Goal: Information Seeking & Learning: Learn about a topic

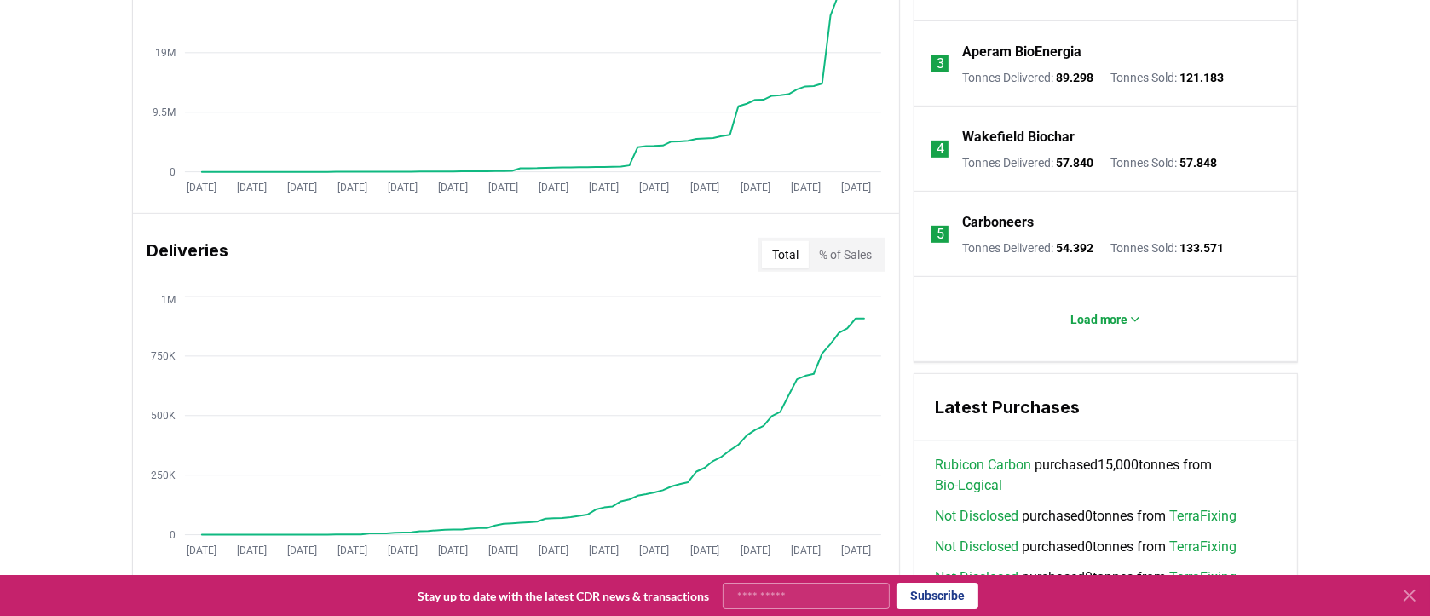
scroll to position [852, 0]
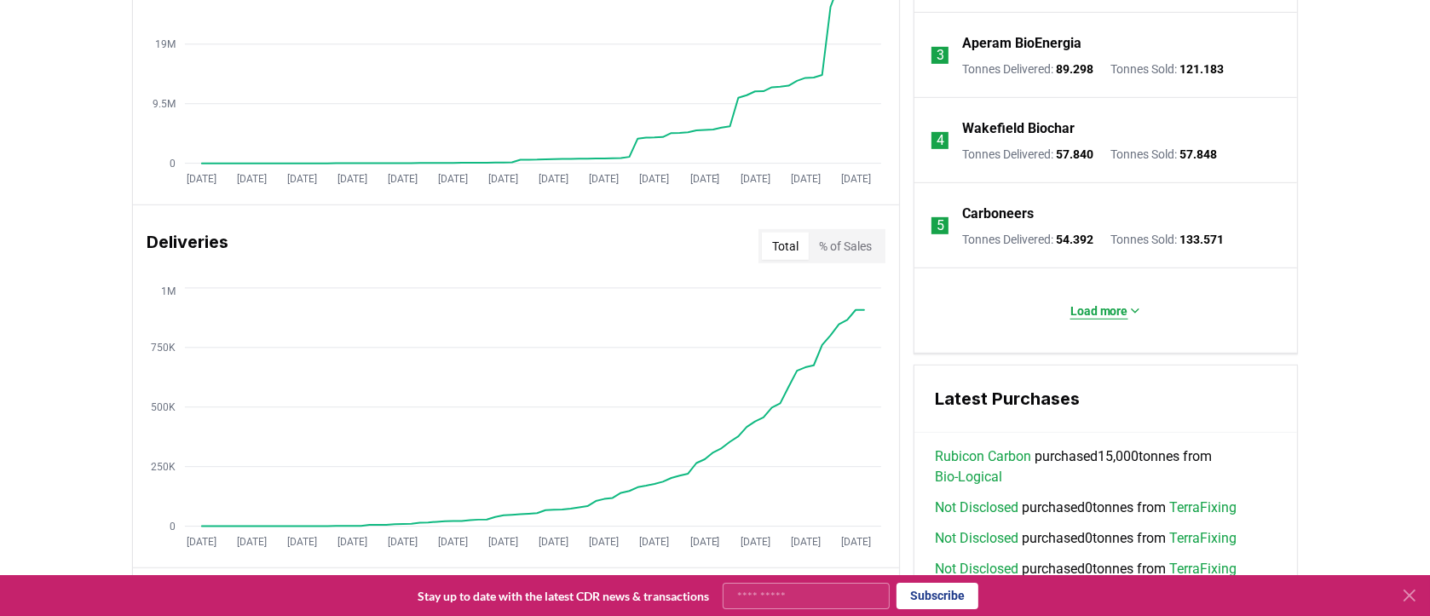
click at [1101, 308] on p "Load more" at bounding box center [1099, 311] width 58 height 17
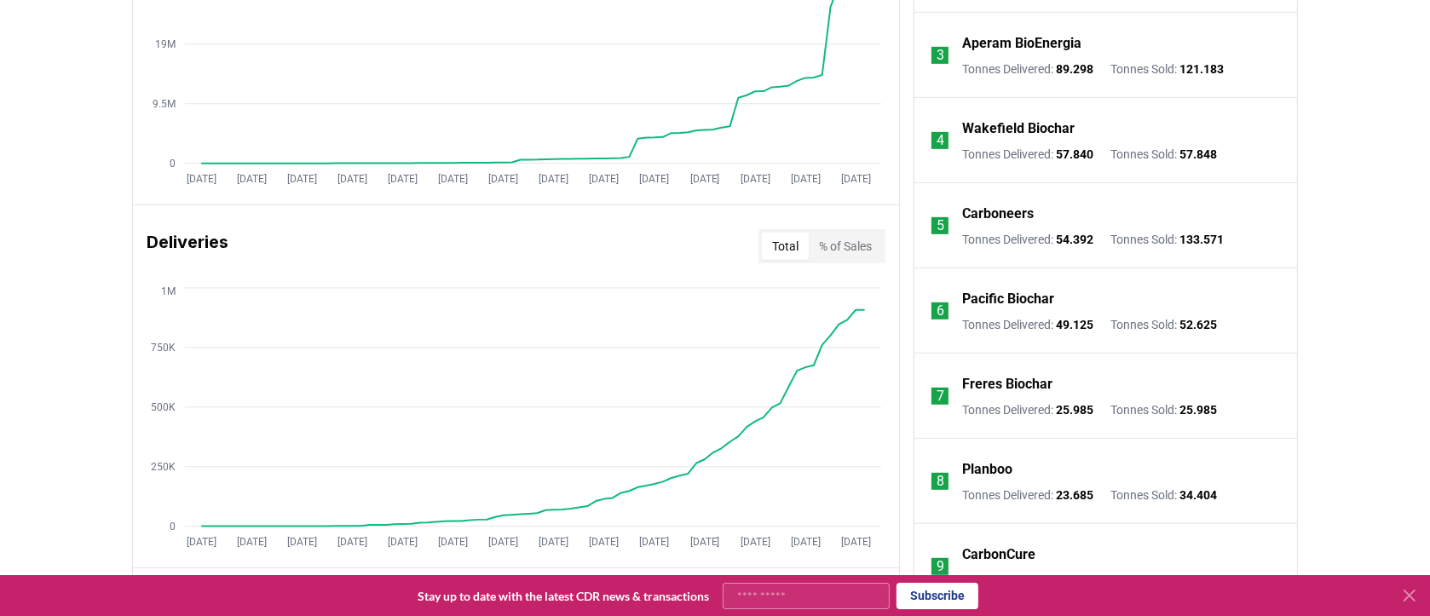
scroll to position [511, 0]
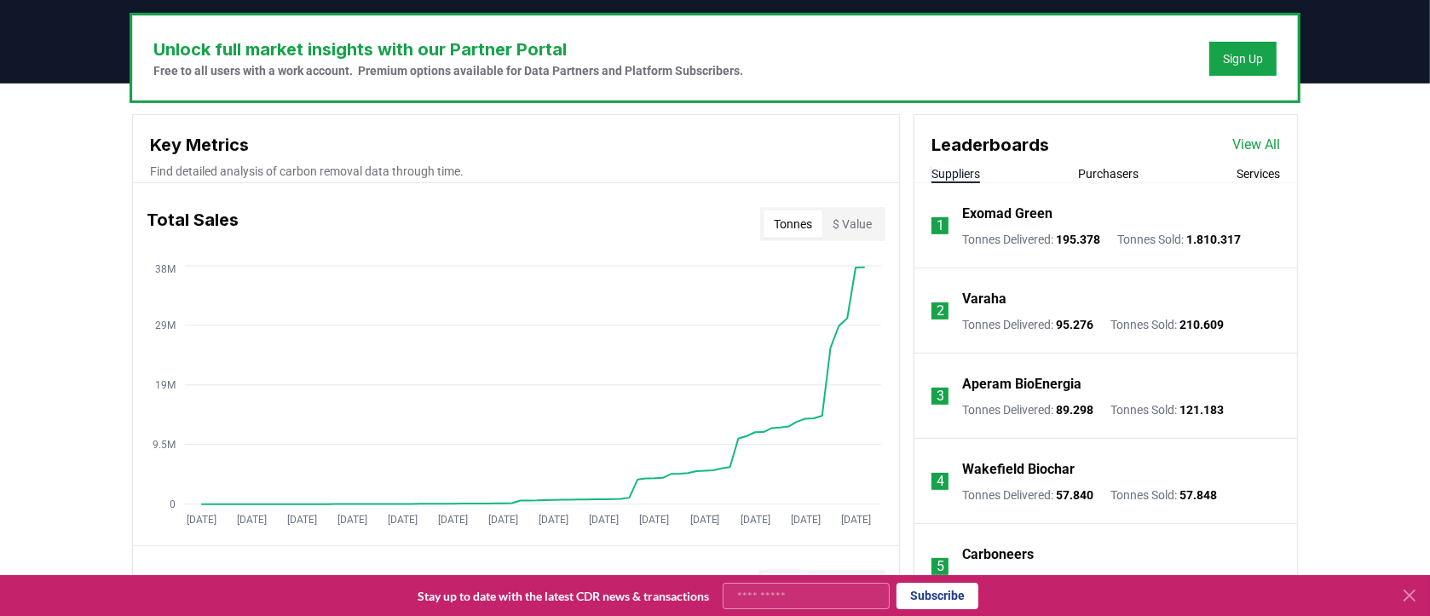
click at [1257, 141] on link "View All" at bounding box center [1256, 145] width 48 height 20
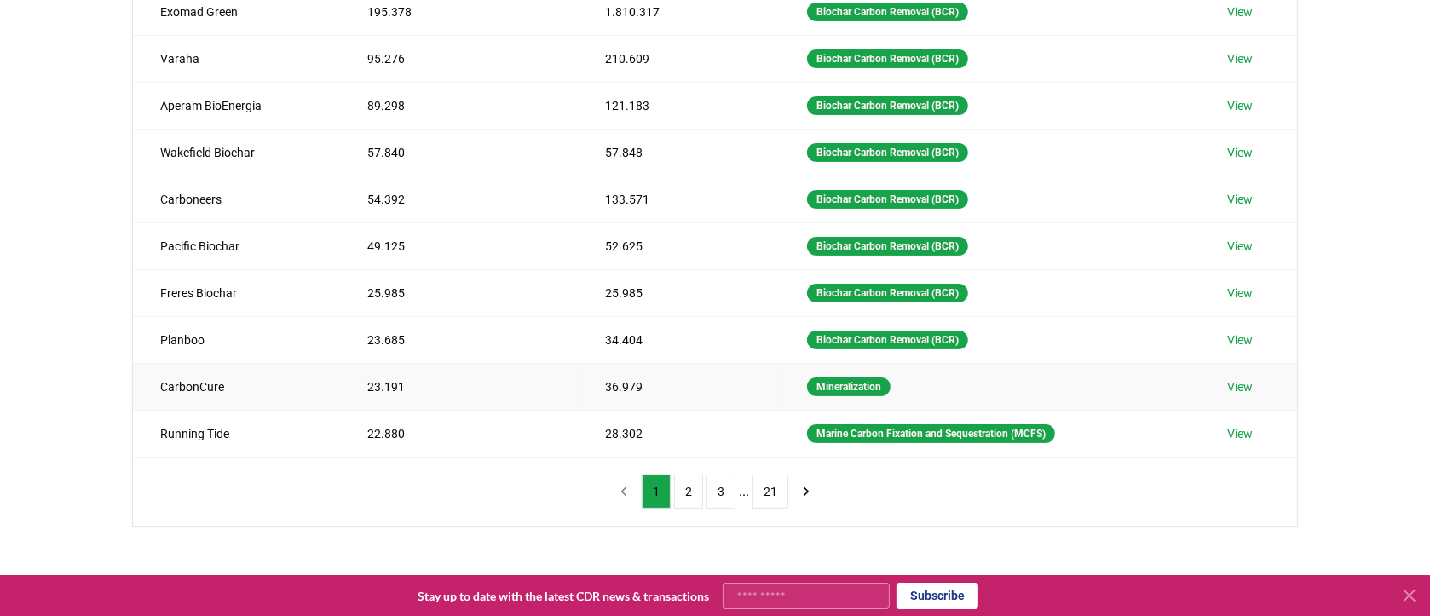
scroll to position [341, 0]
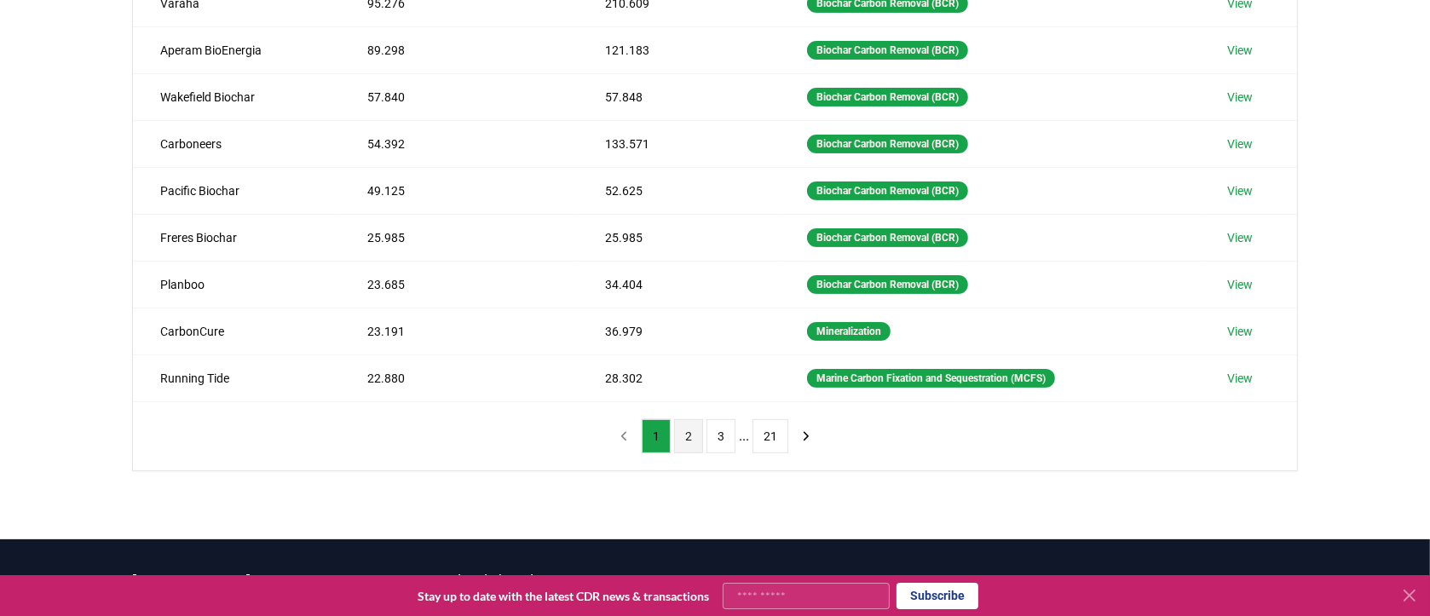
click at [694, 431] on button "2" at bounding box center [688, 436] width 29 height 34
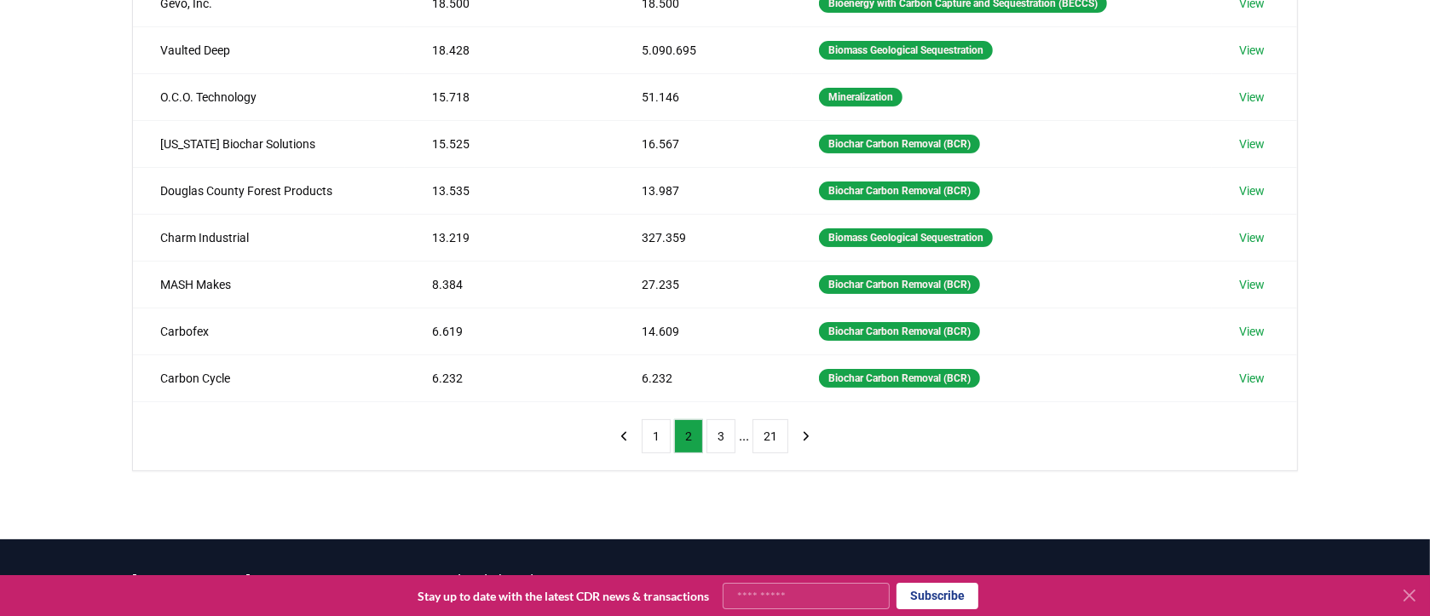
scroll to position [170, 0]
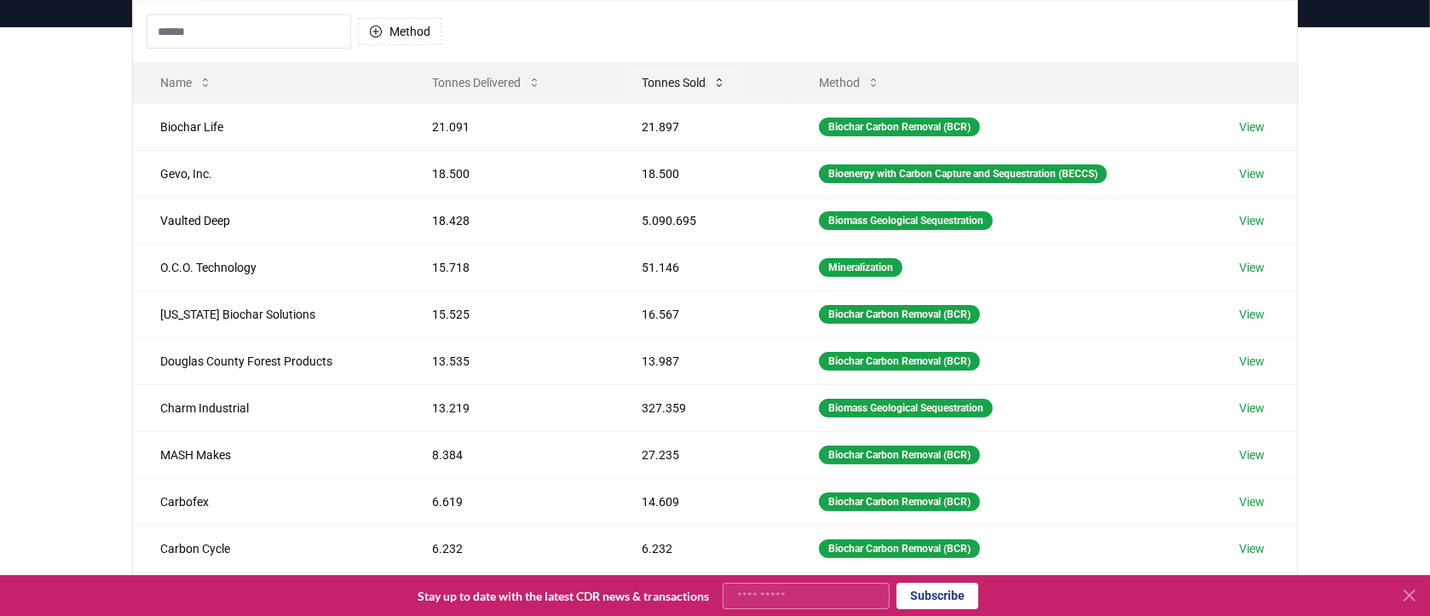
click at [712, 82] on icon at bounding box center [719, 83] width 14 height 14
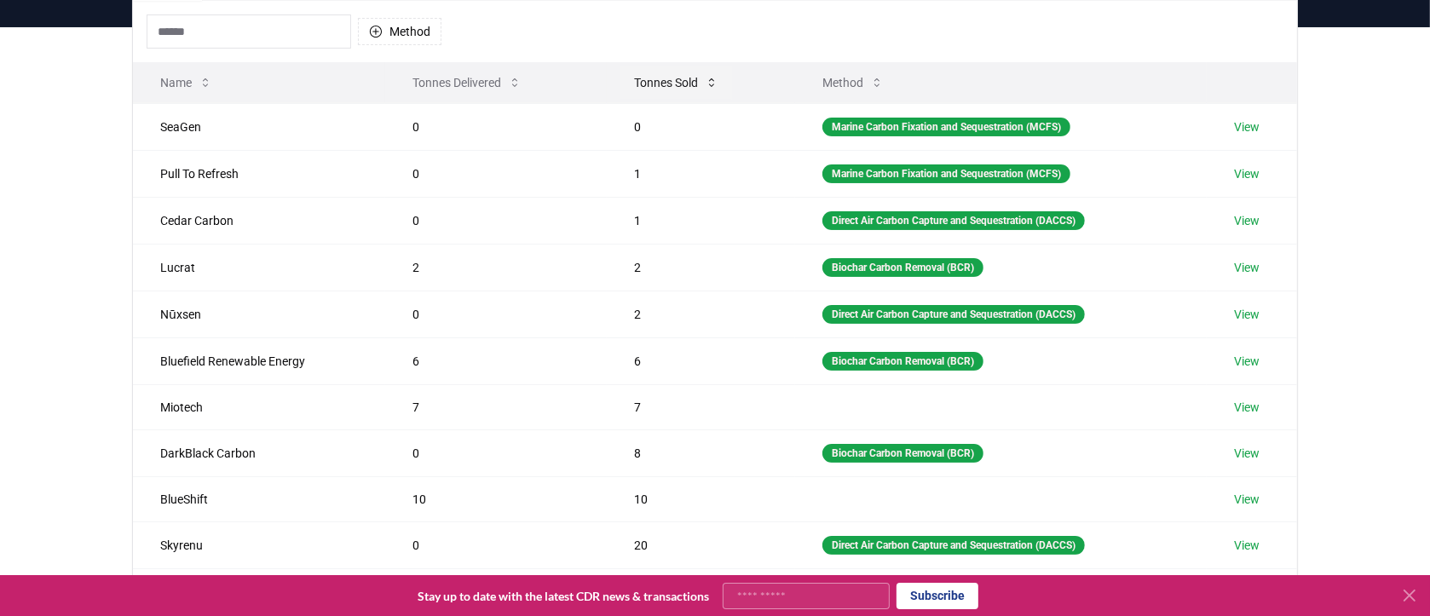
click at [711, 82] on icon at bounding box center [712, 83] width 14 height 14
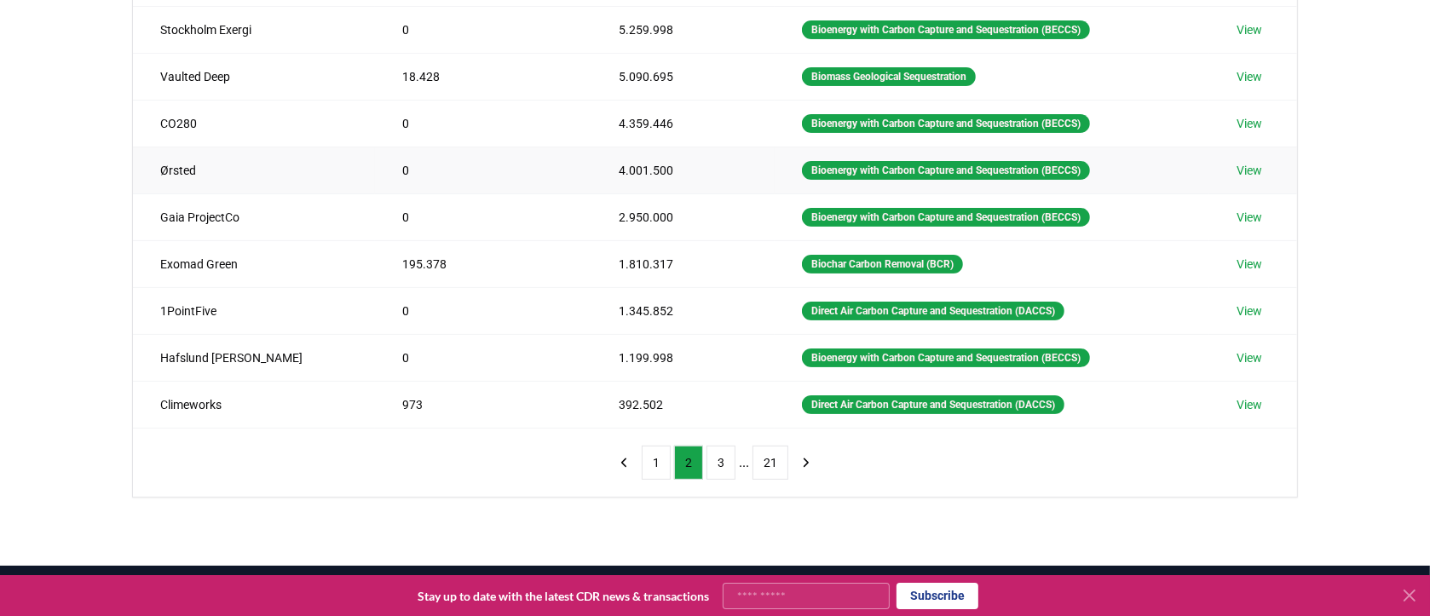
scroll to position [341, 0]
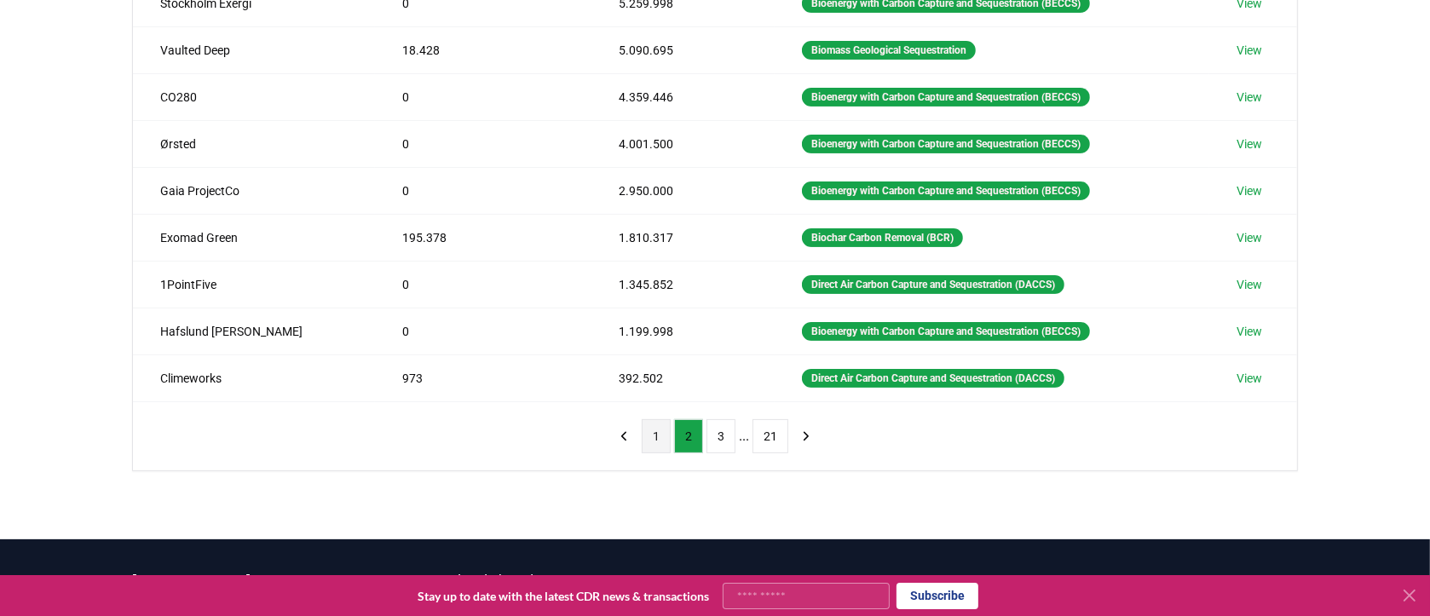
click at [654, 435] on button "1" at bounding box center [656, 436] width 29 height 34
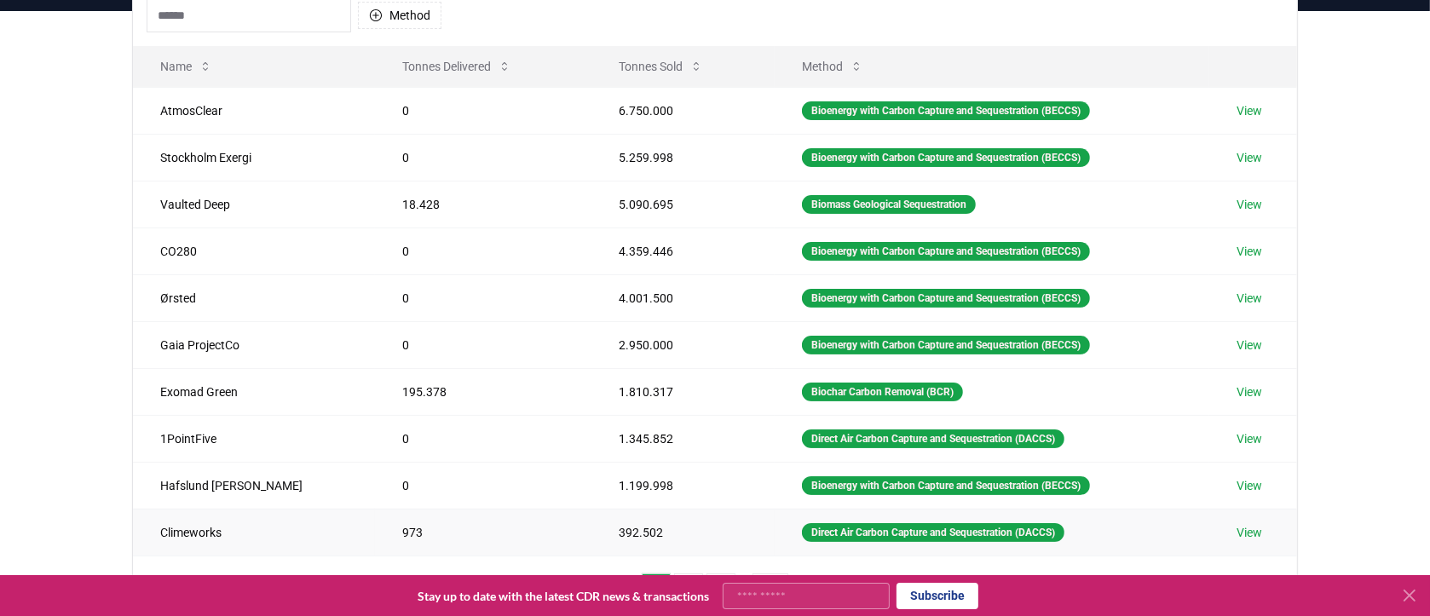
scroll to position [0, 0]
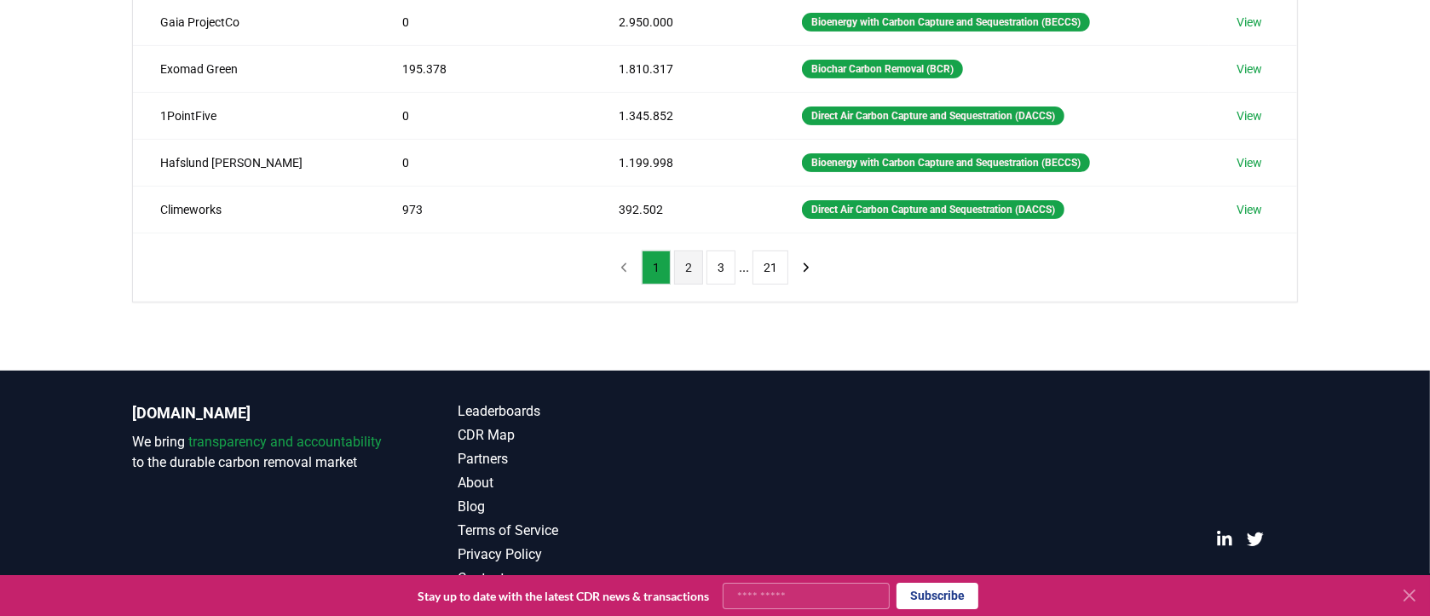
click at [689, 264] on button "2" at bounding box center [688, 268] width 29 height 34
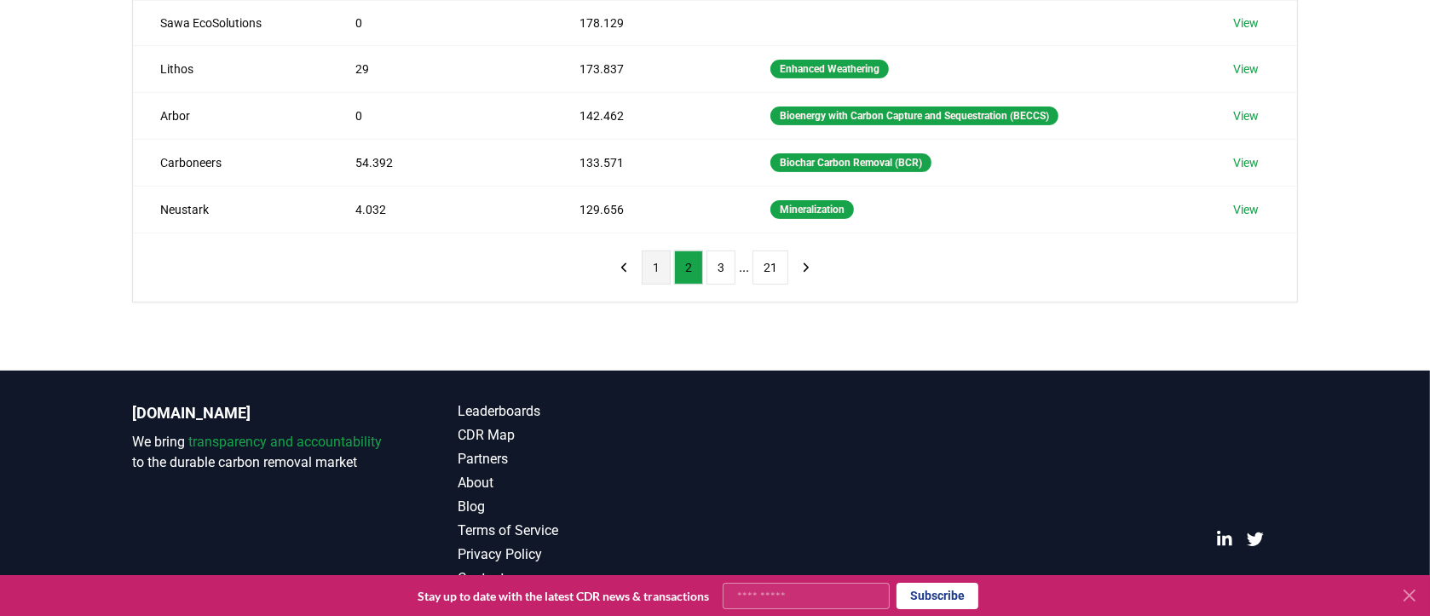
click at [661, 267] on button "1" at bounding box center [656, 268] width 29 height 34
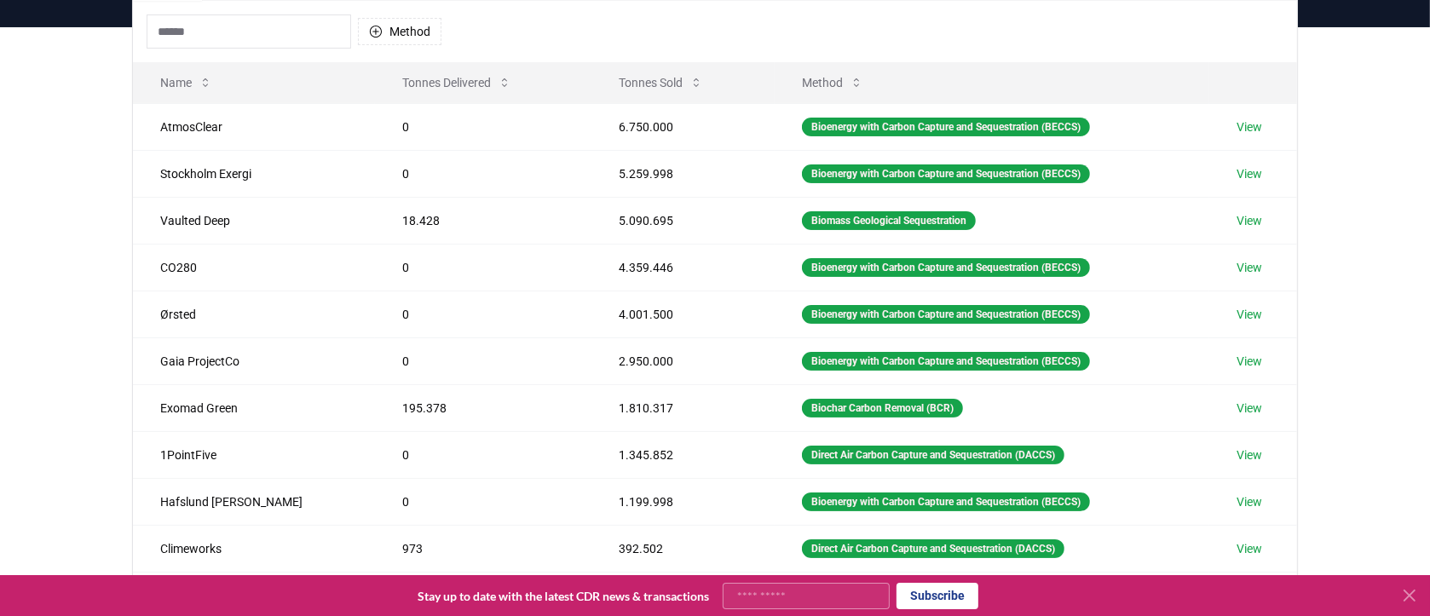
scroll to position [341, 0]
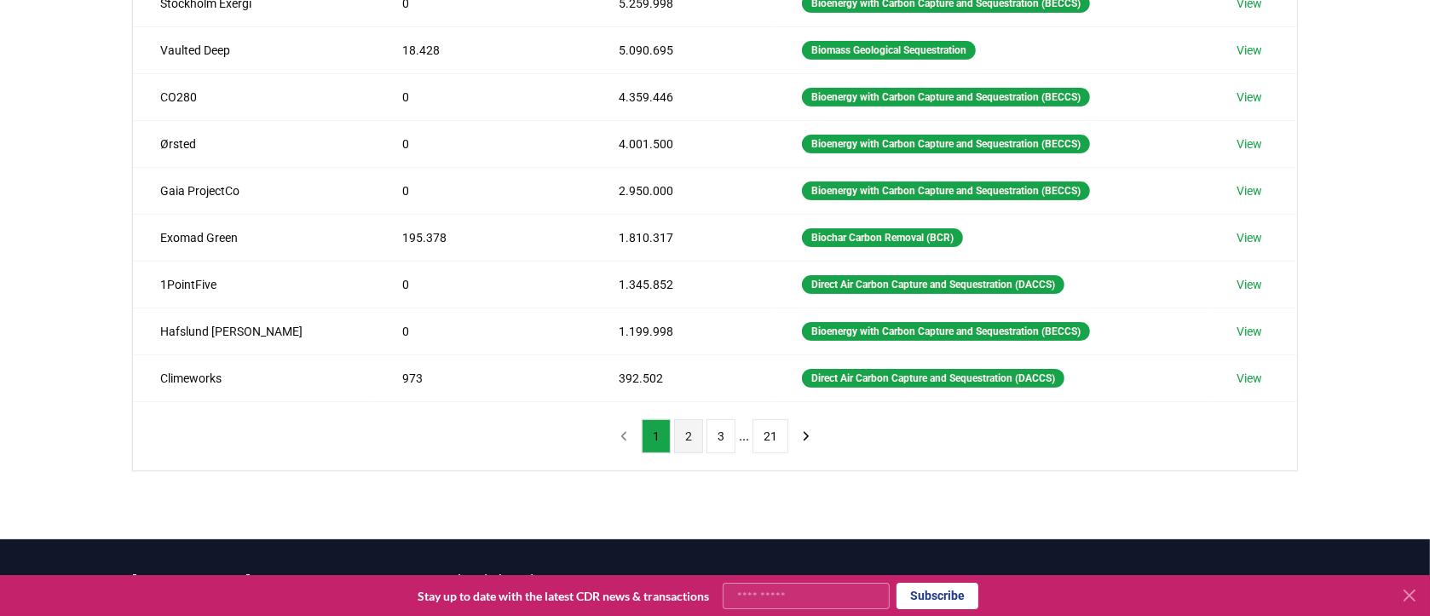
click at [683, 426] on button "2" at bounding box center [688, 436] width 29 height 34
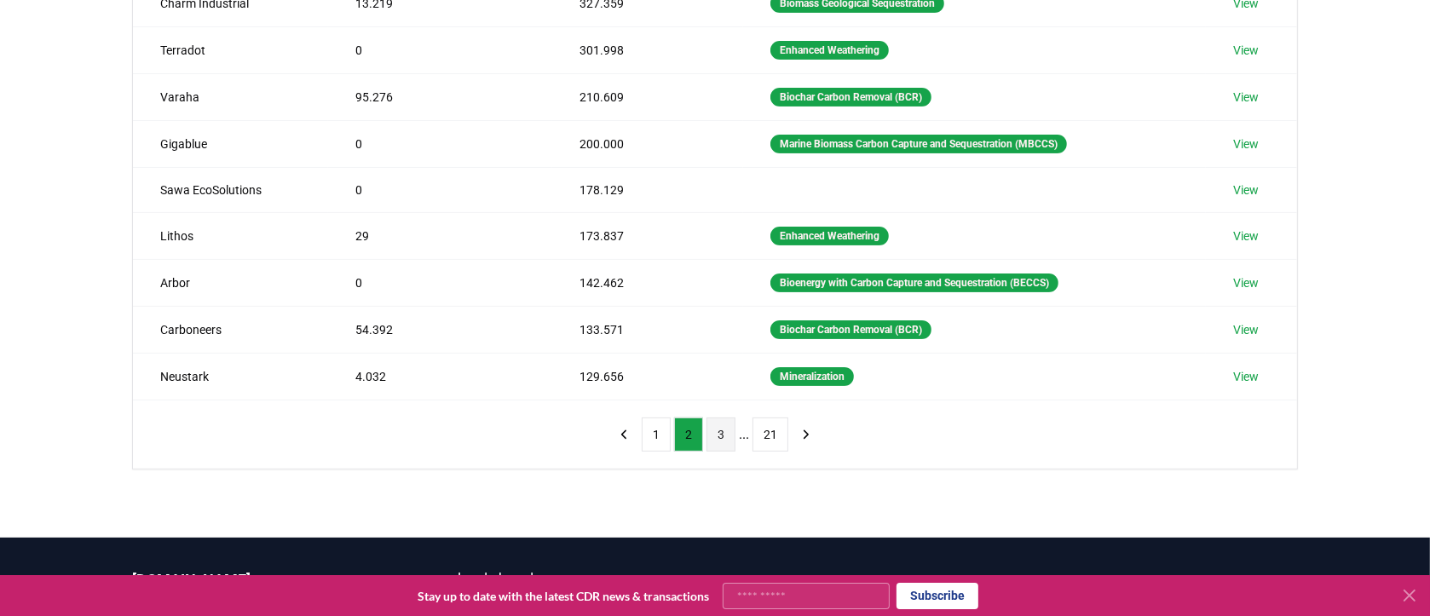
click at [718, 429] on button "3" at bounding box center [720, 435] width 29 height 34
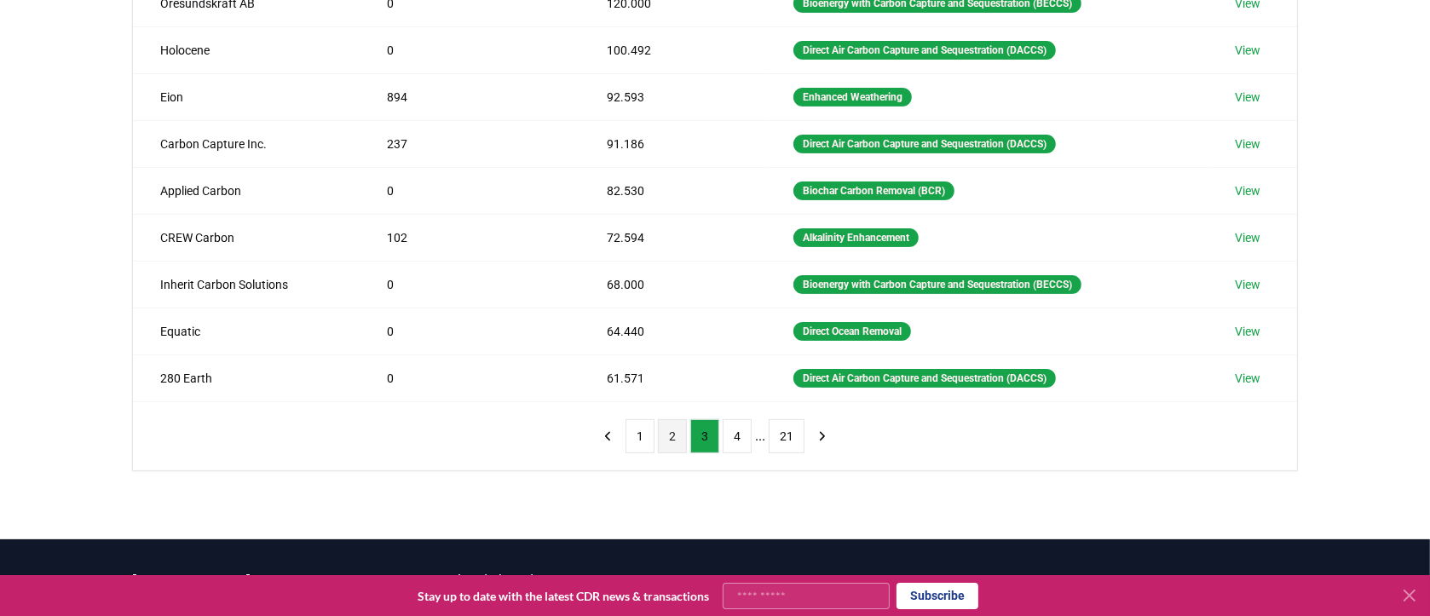
click at [666, 429] on button "2" at bounding box center [672, 436] width 29 height 34
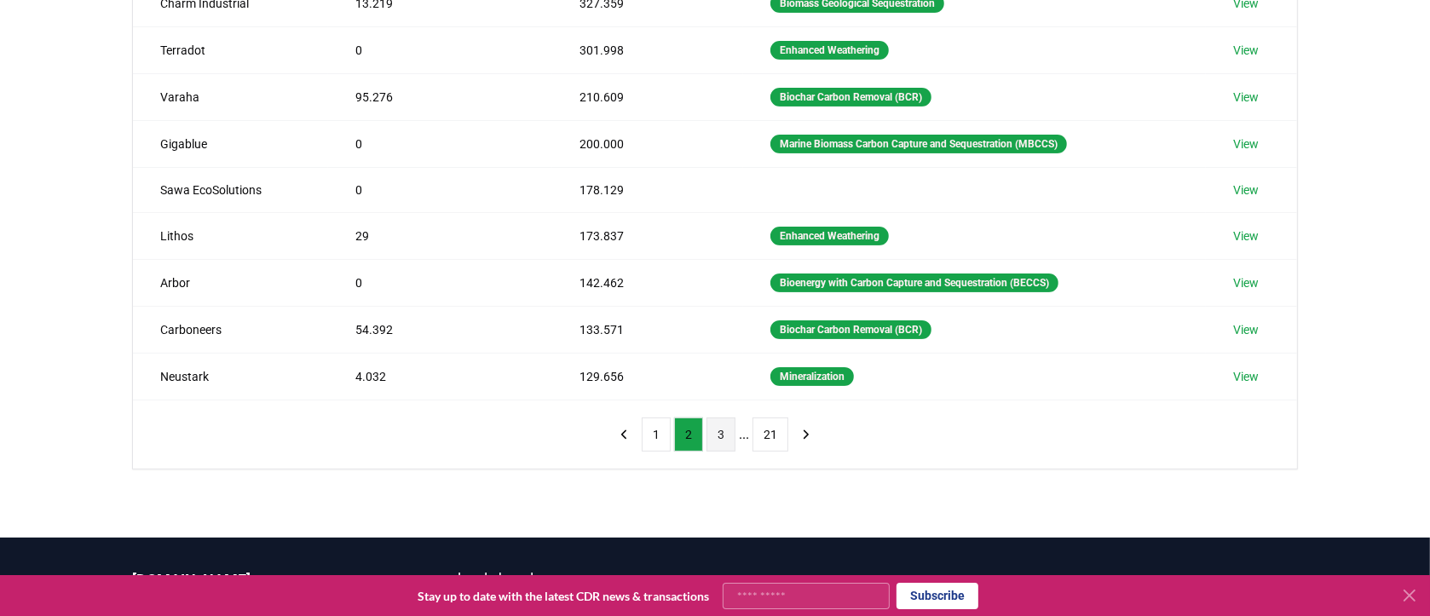
click at [718, 429] on button "3" at bounding box center [720, 435] width 29 height 34
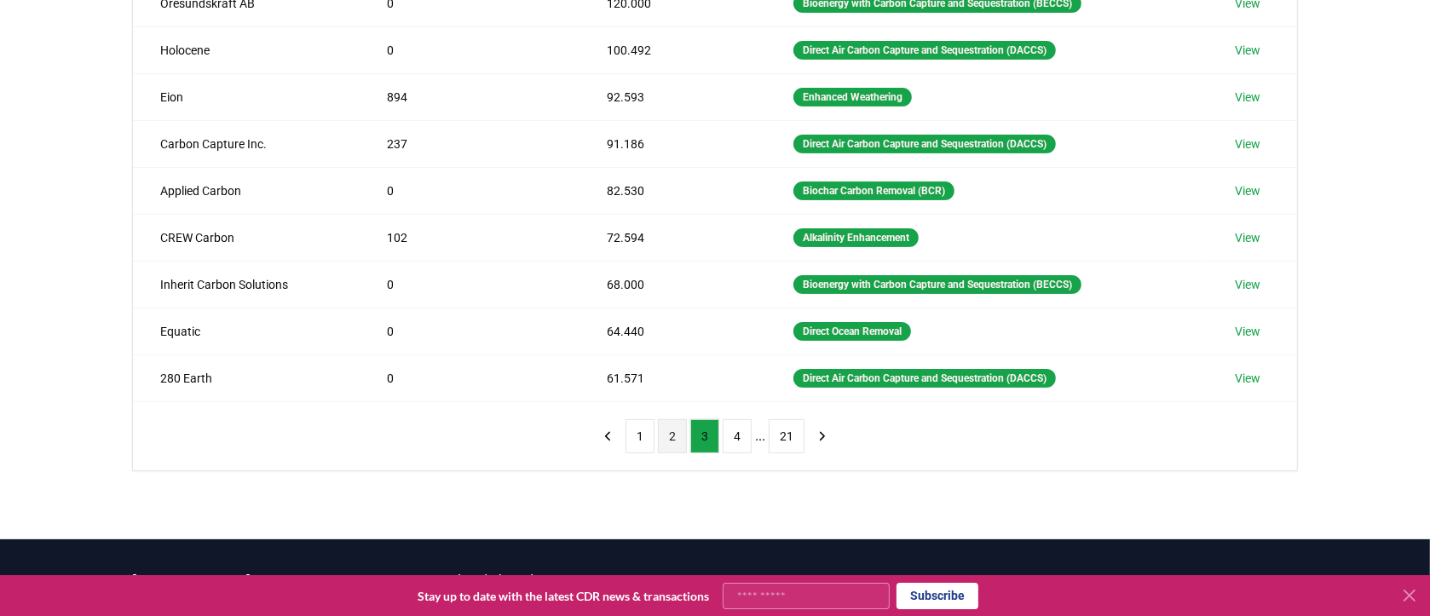
click at [673, 435] on button "2" at bounding box center [672, 436] width 29 height 34
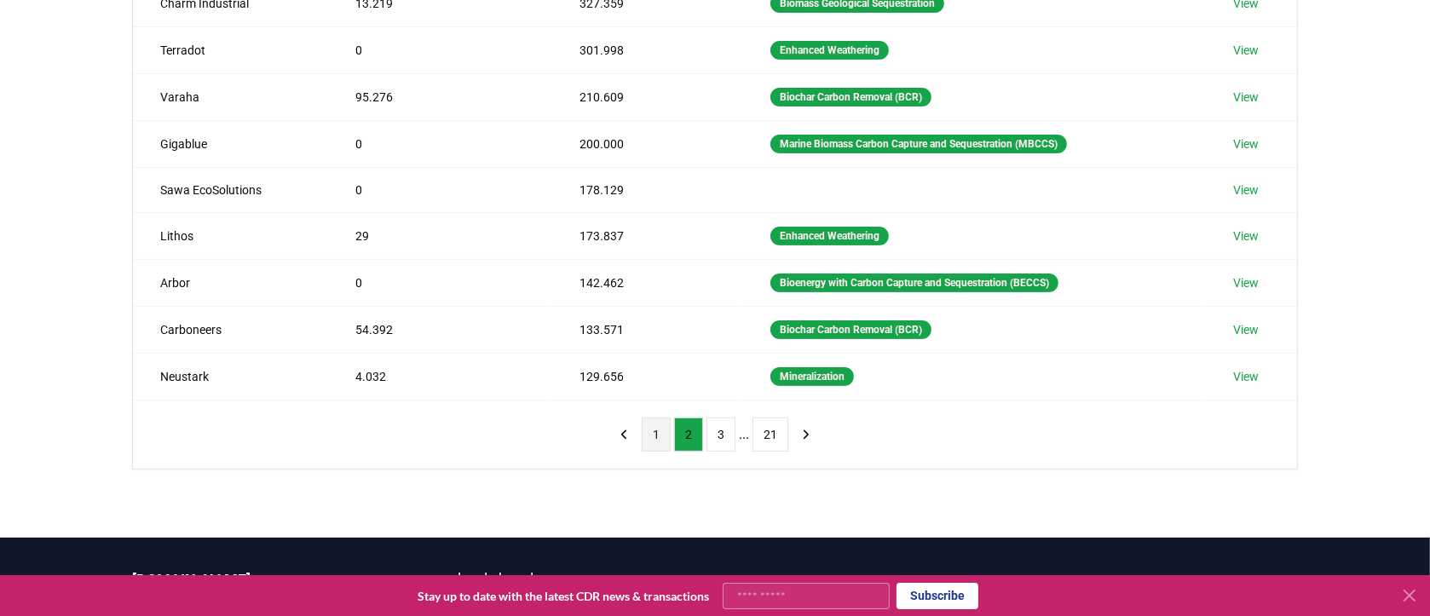
click at [656, 429] on button "1" at bounding box center [656, 435] width 29 height 34
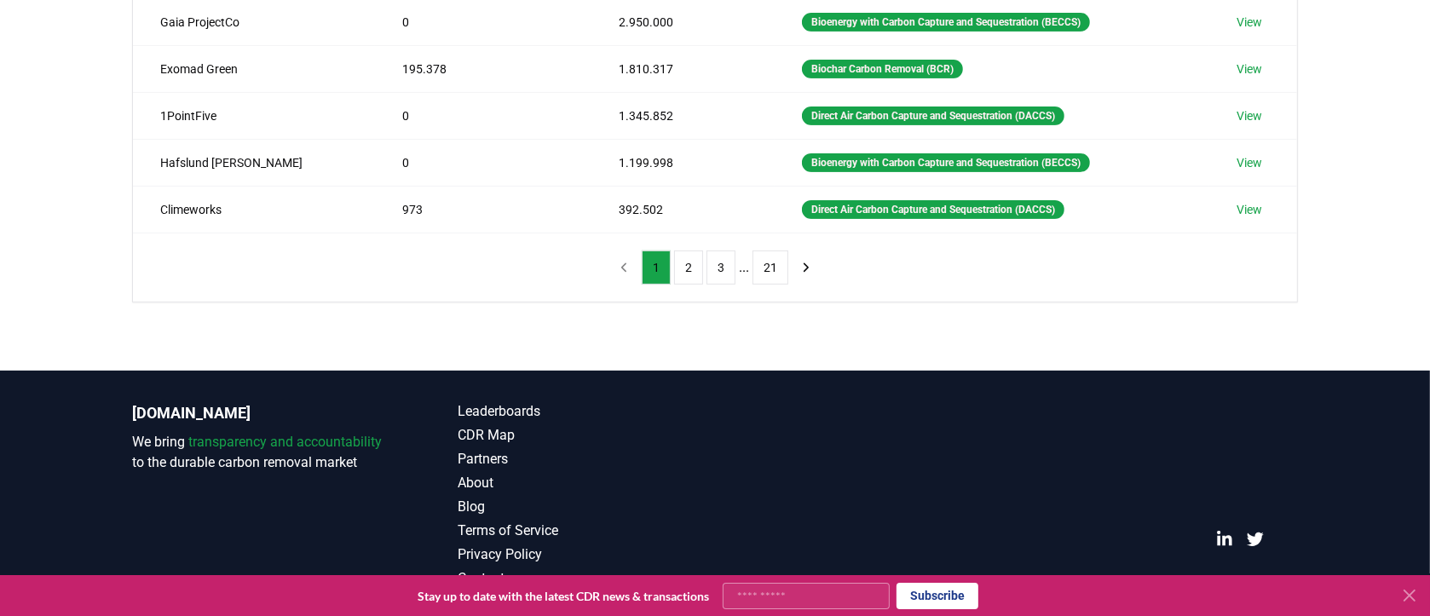
scroll to position [0, 0]
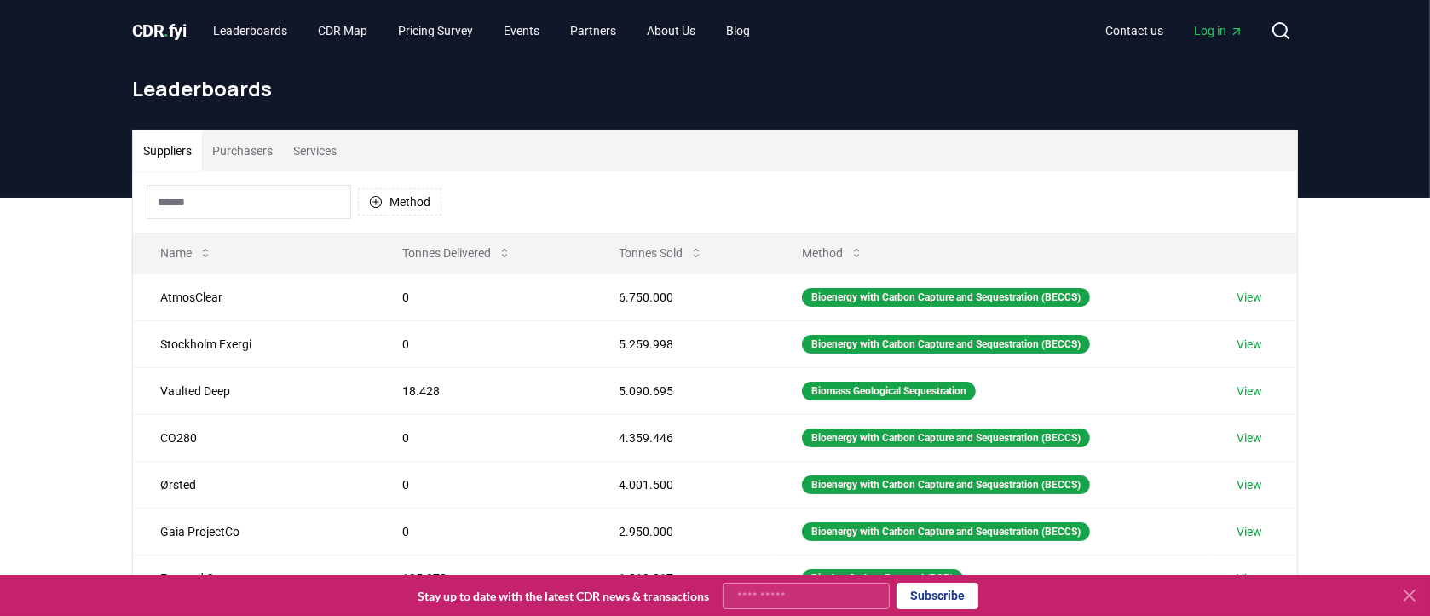
click at [314, 147] on button "Services" at bounding box center [315, 150] width 64 height 41
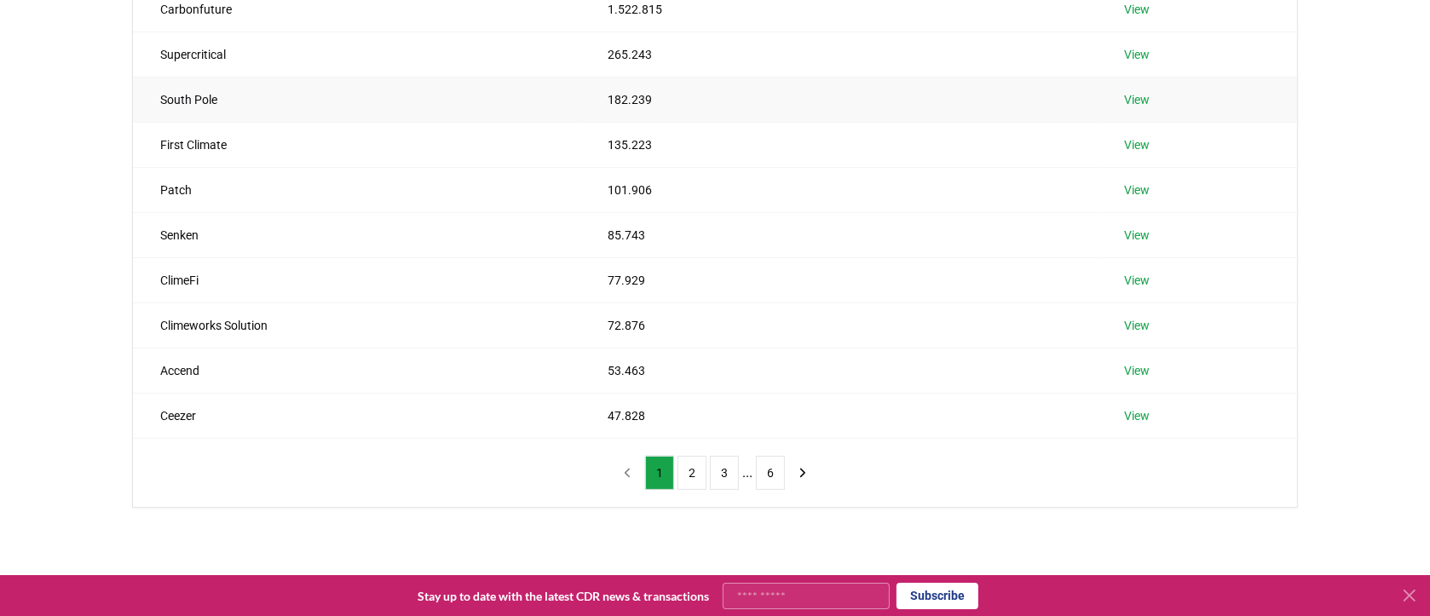
scroll to position [341, 0]
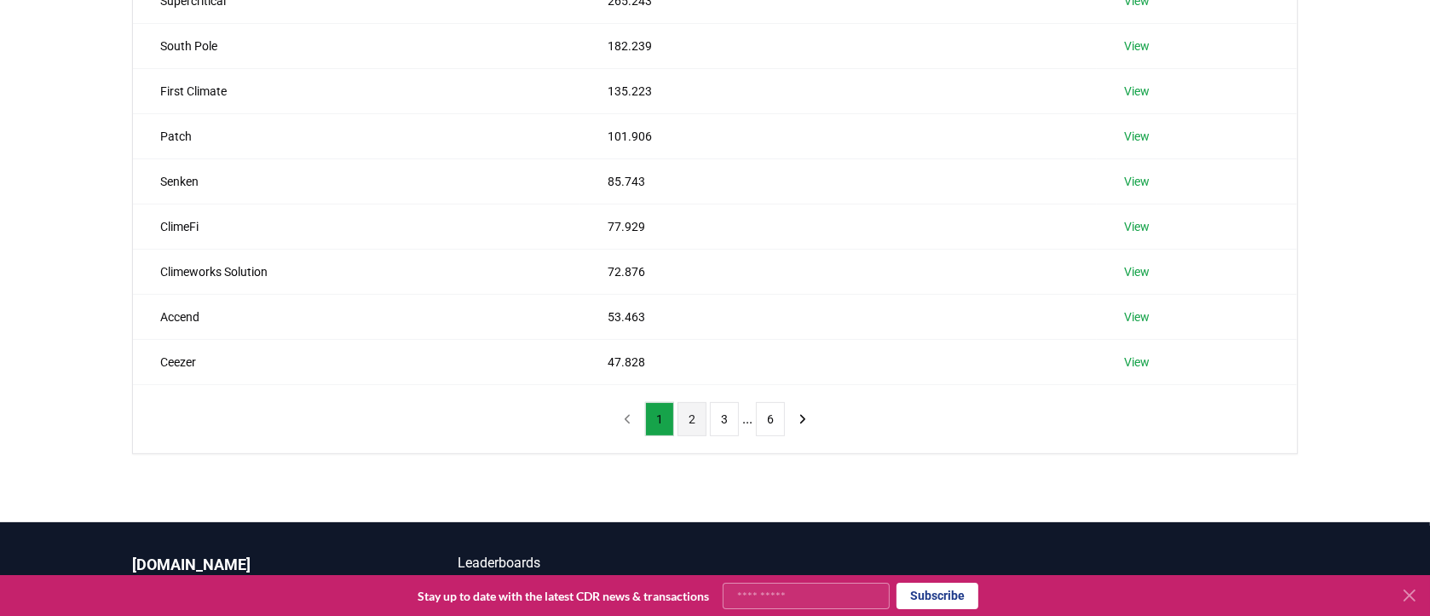
click at [695, 417] on button "2" at bounding box center [691, 419] width 29 height 34
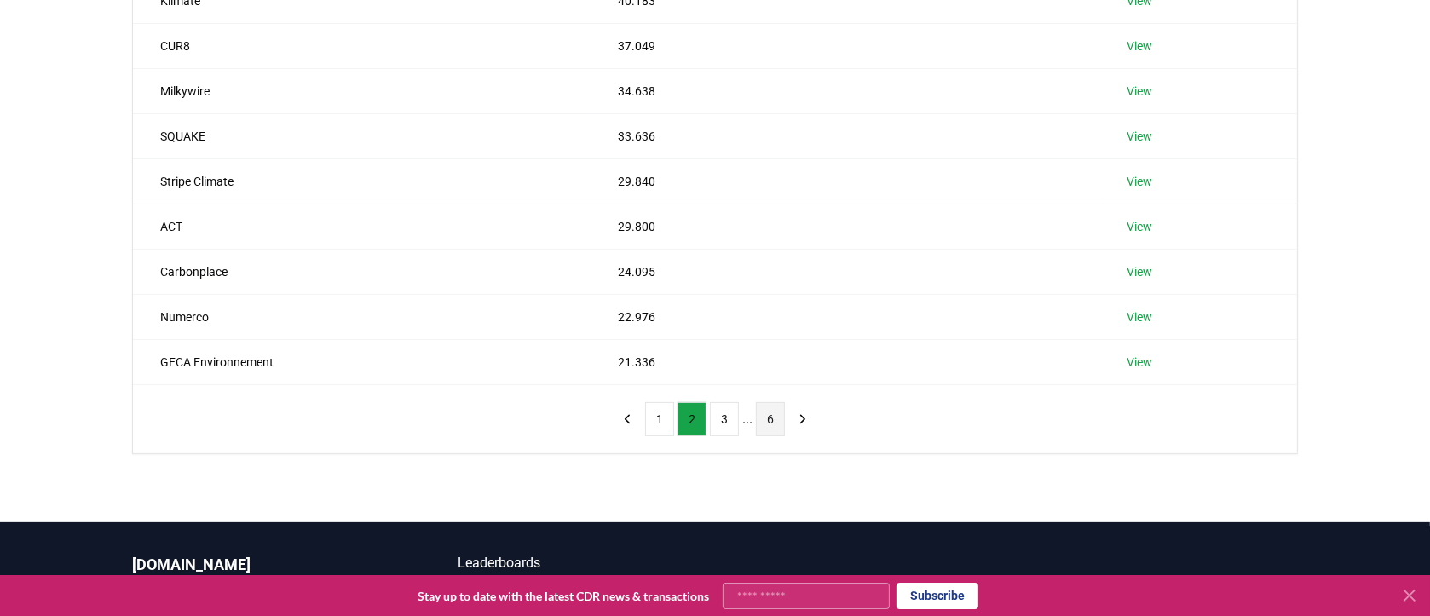
click at [777, 420] on button "6" at bounding box center [770, 419] width 29 height 34
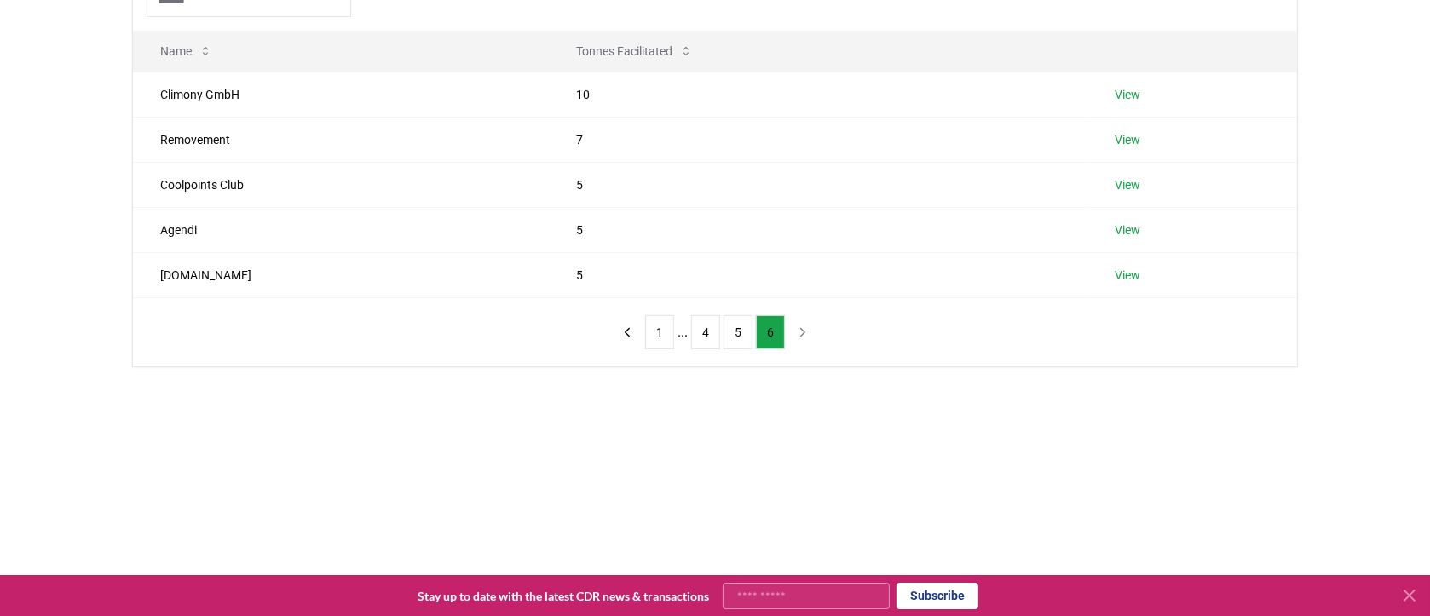
scroll to position [170, 0]
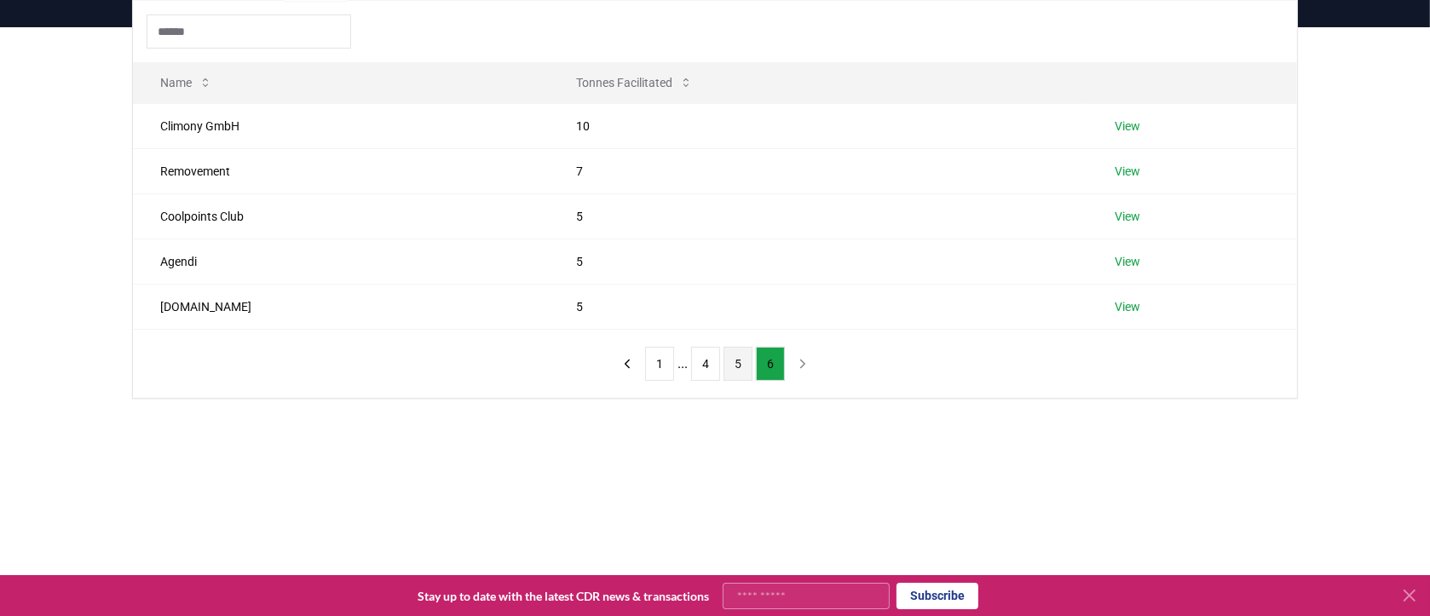
click at [741, 363] on button "5" at bounding box center [737, 364] width 29 height 34
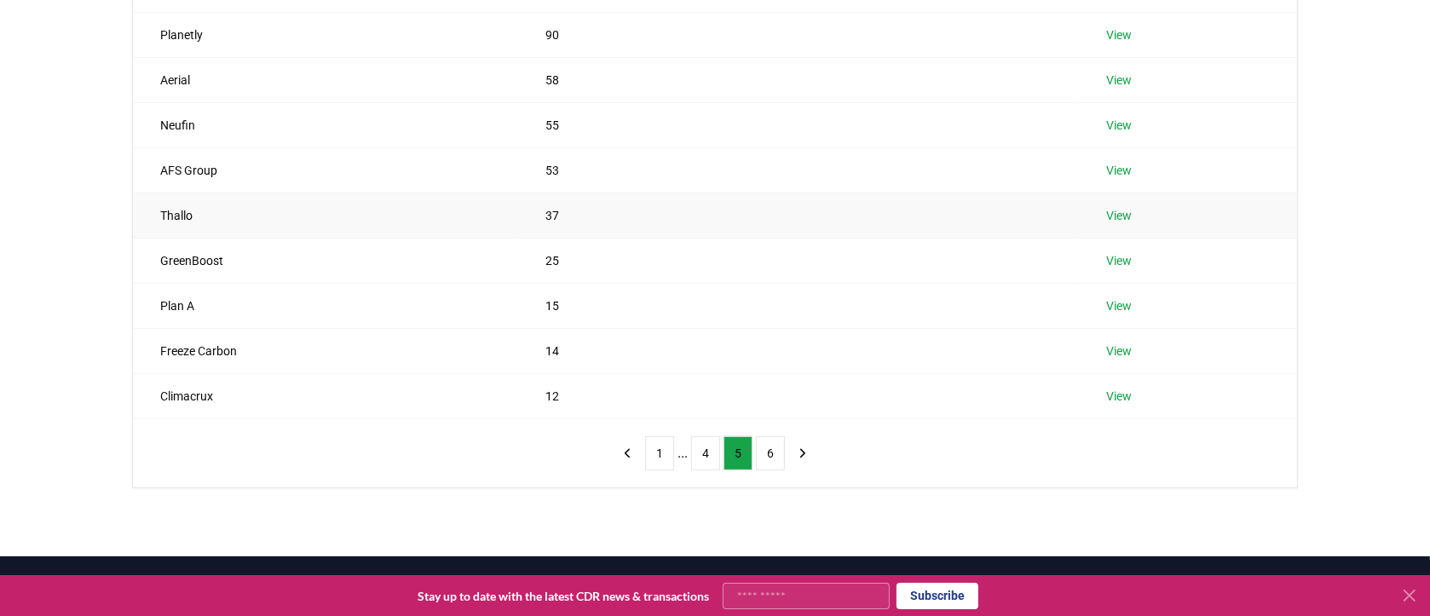
scroll to position [341, 0]
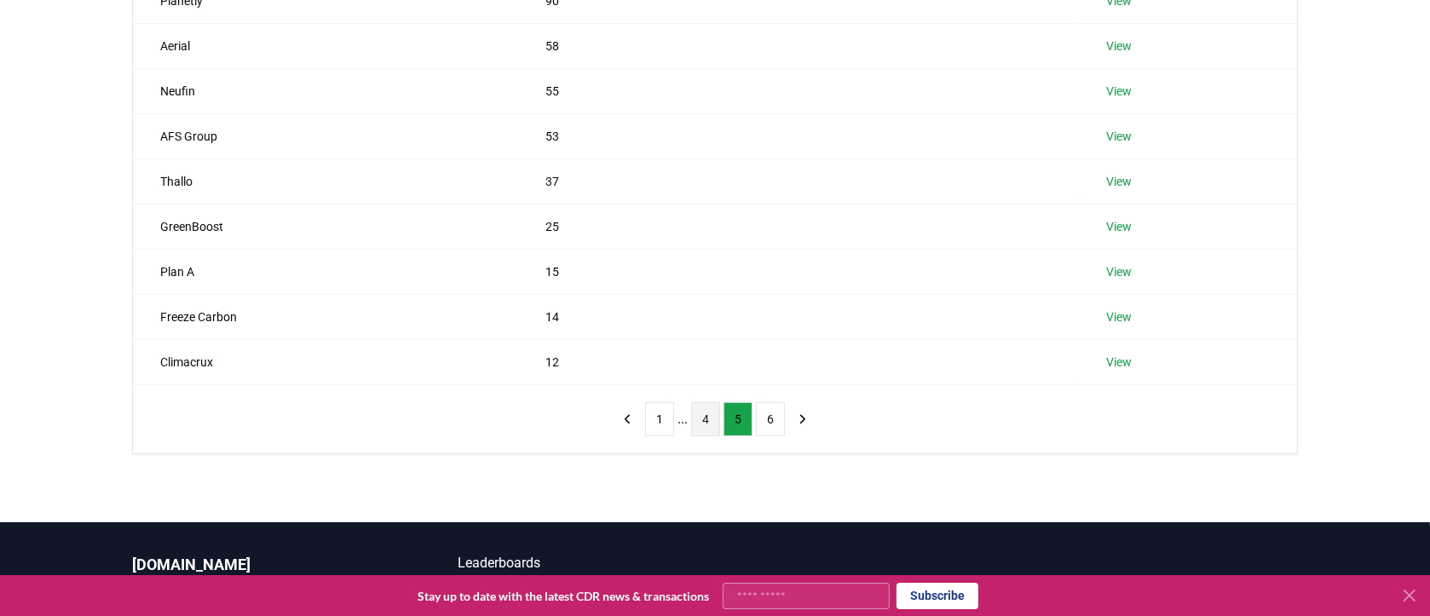
click at [705, 416] on button "4" at bounding box center [705, 419] width 29 height 34
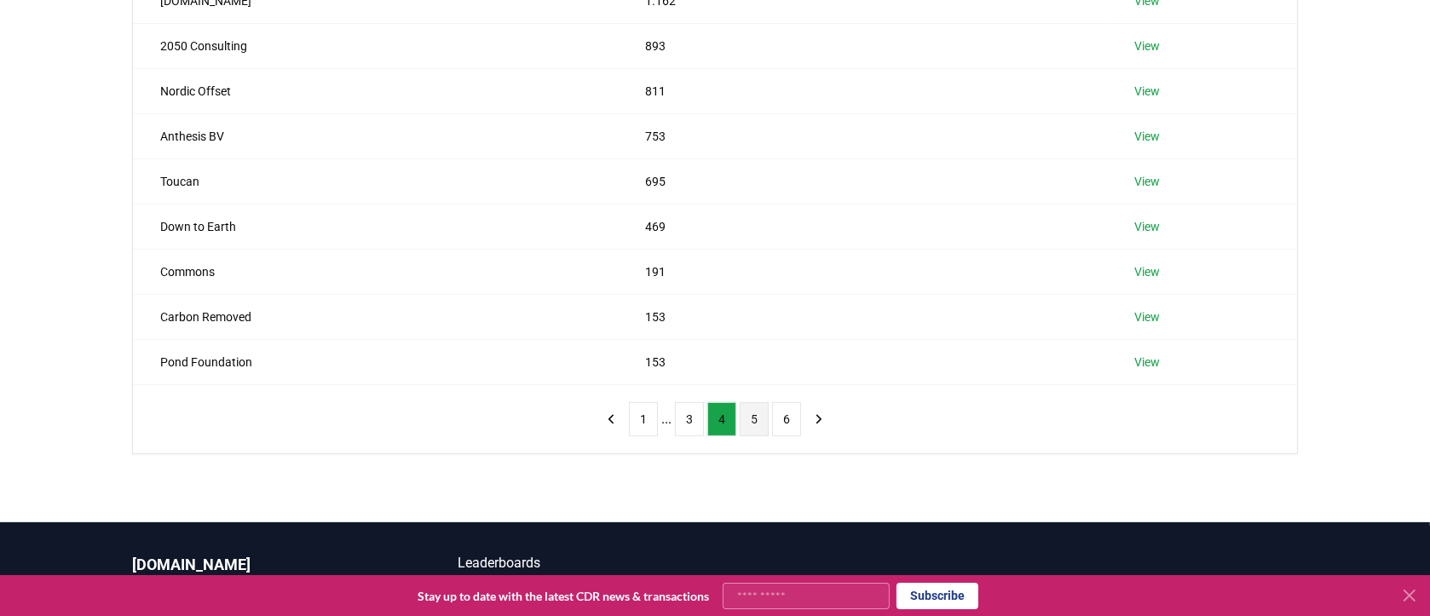
click at [751, 418] on button "5" at bounding box center [754, 419] width 29 height 34
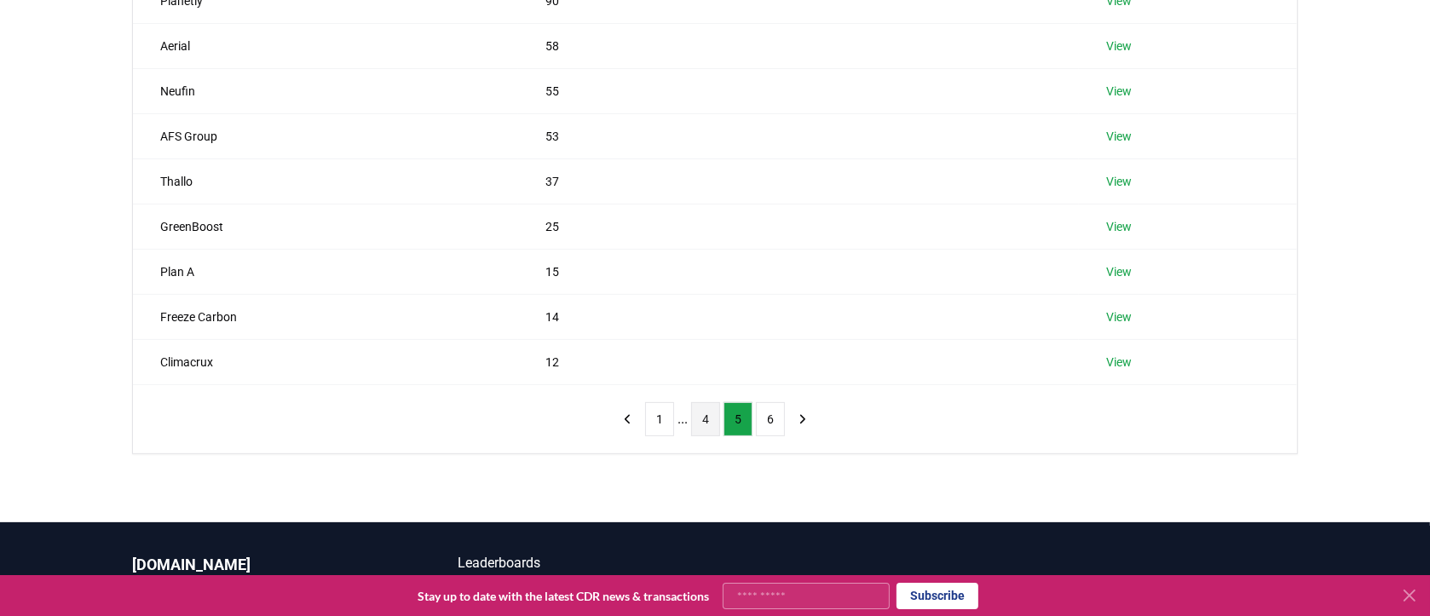
click at [711, 415] on button "4" at bounding box center [705, 419] width 29 height 34
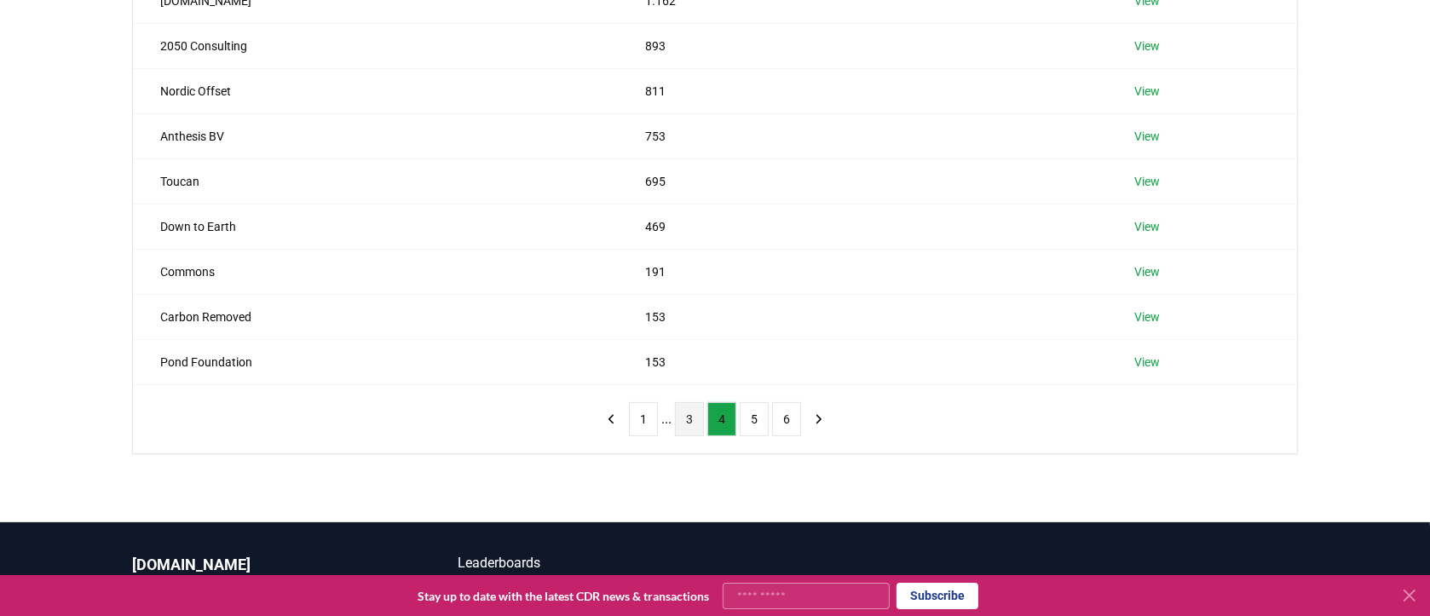
click at [692, 431] on button "3" at bounding box center [689, 419] width 29 height 34
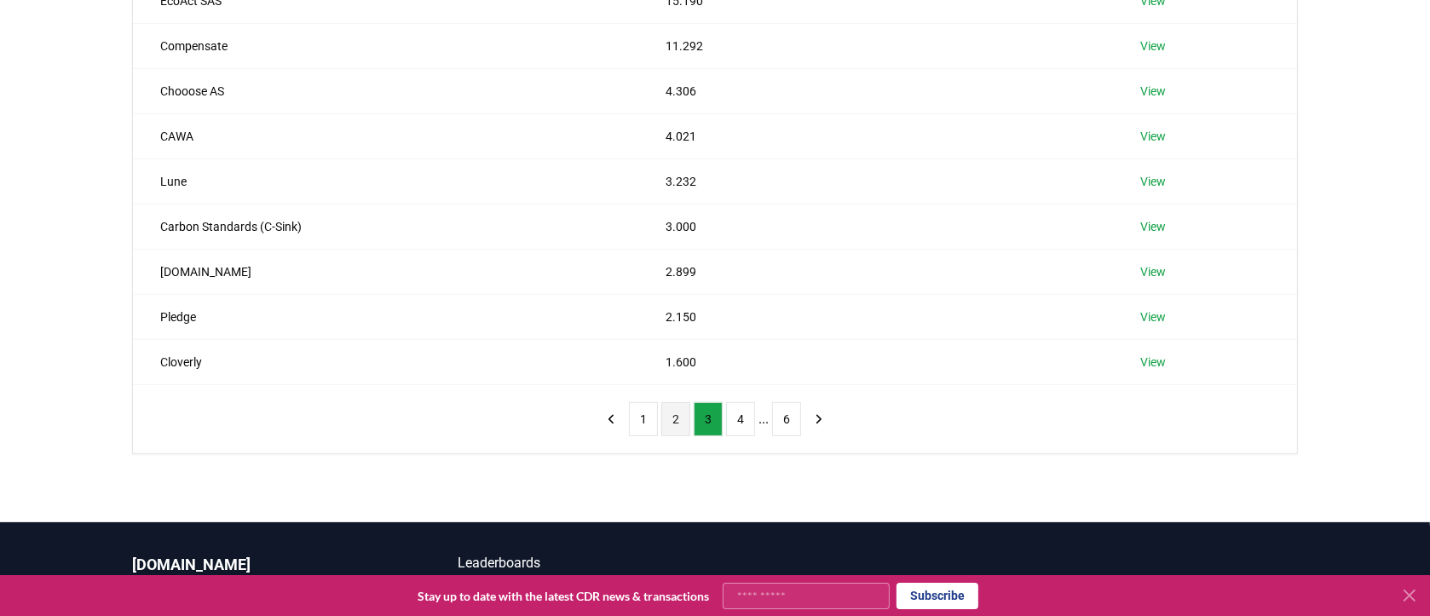
click at [675, 411] on button "2" at bounding box center [675, 419] width 29 height 34
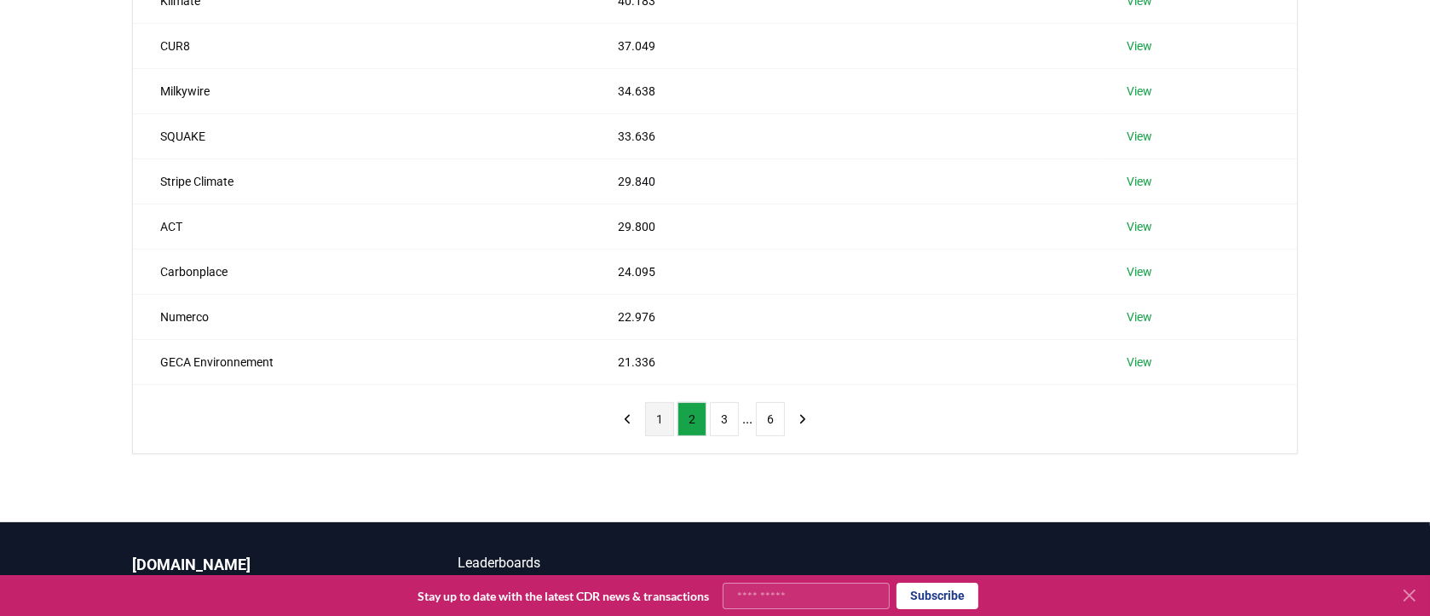
click at [660, 423] on button "1" at bounding box center [659, 419] width 29 height 34
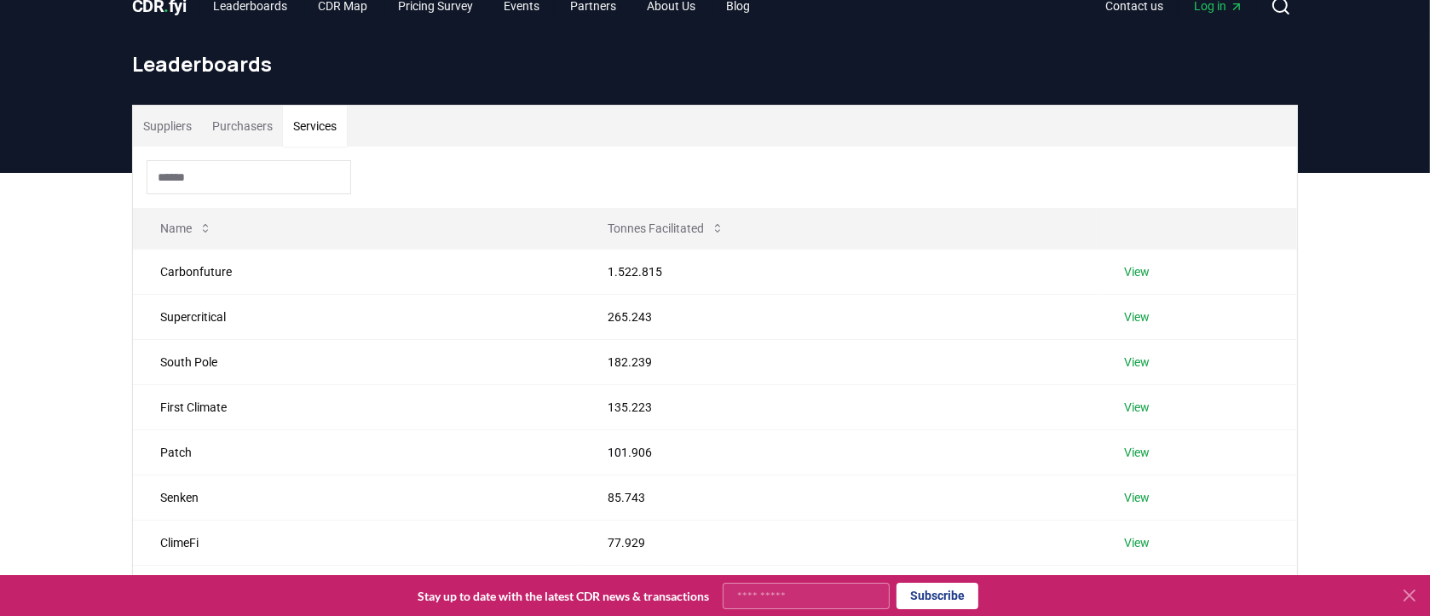
scroll to position [0, 0]
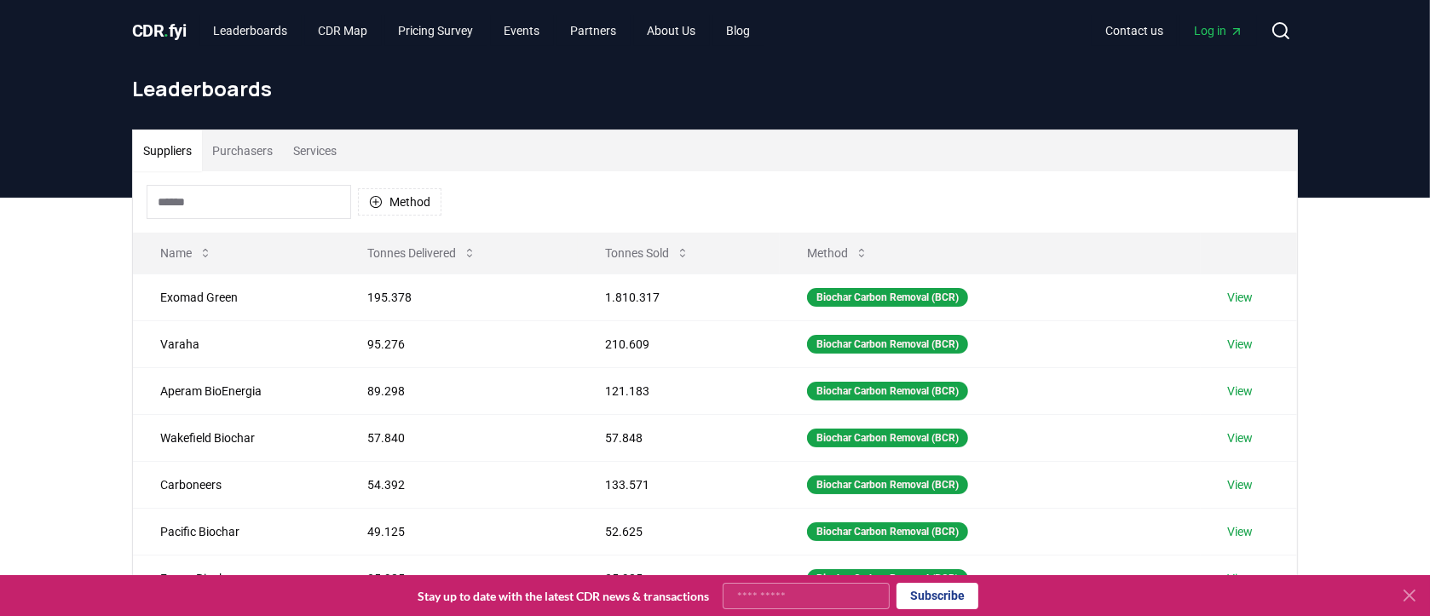
click at [154, 149] on button "Suppliers" at bounding box center [167, 150] width 69 height 41
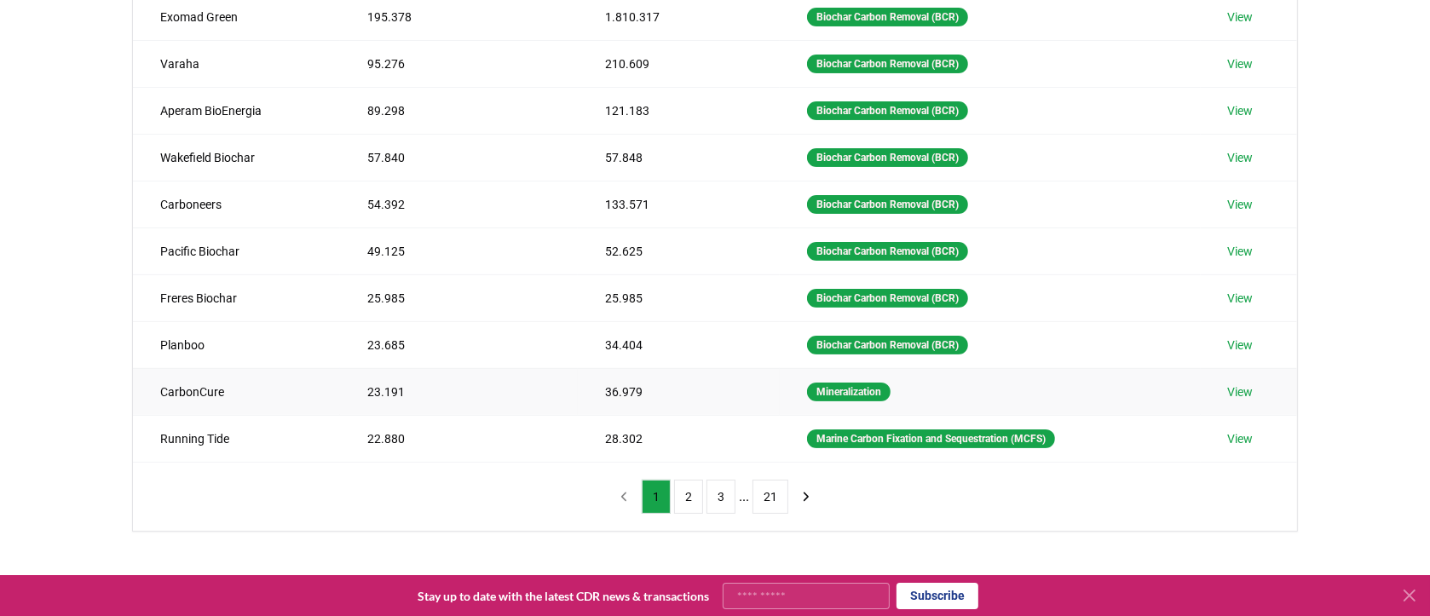
scroll to position [339, 0]
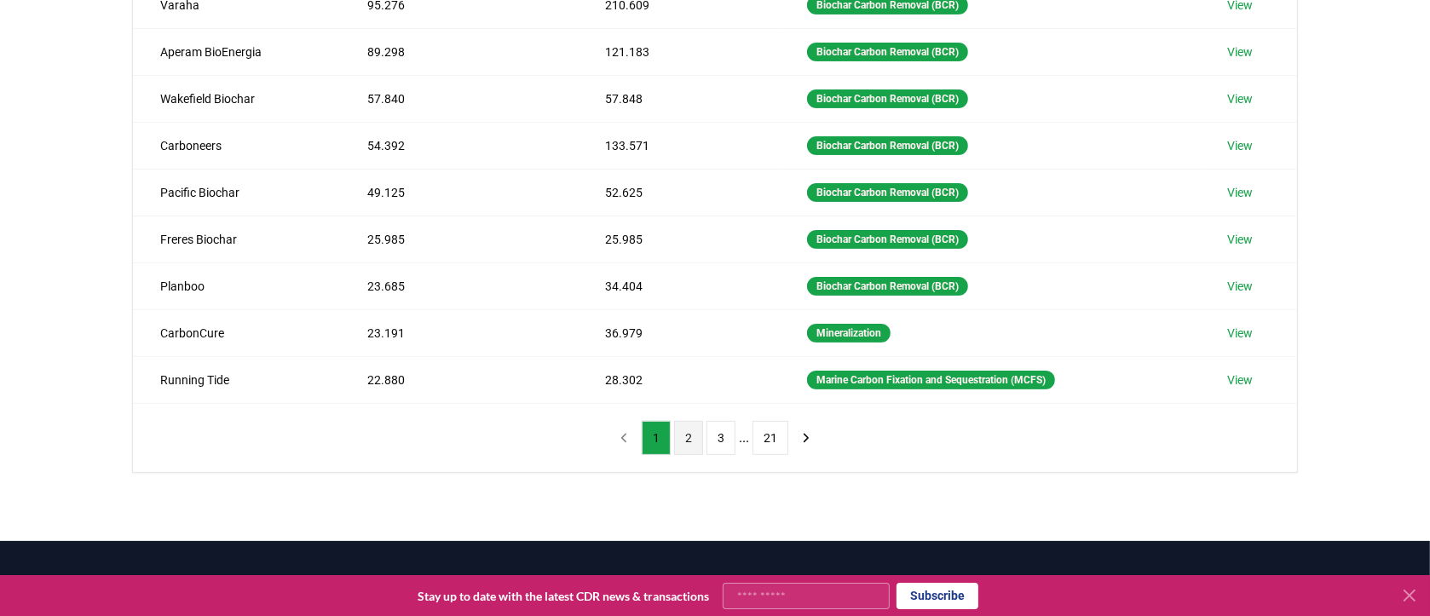
click at [679, 436] on button "2" at bounding box center [688, 438] width 29 height 34
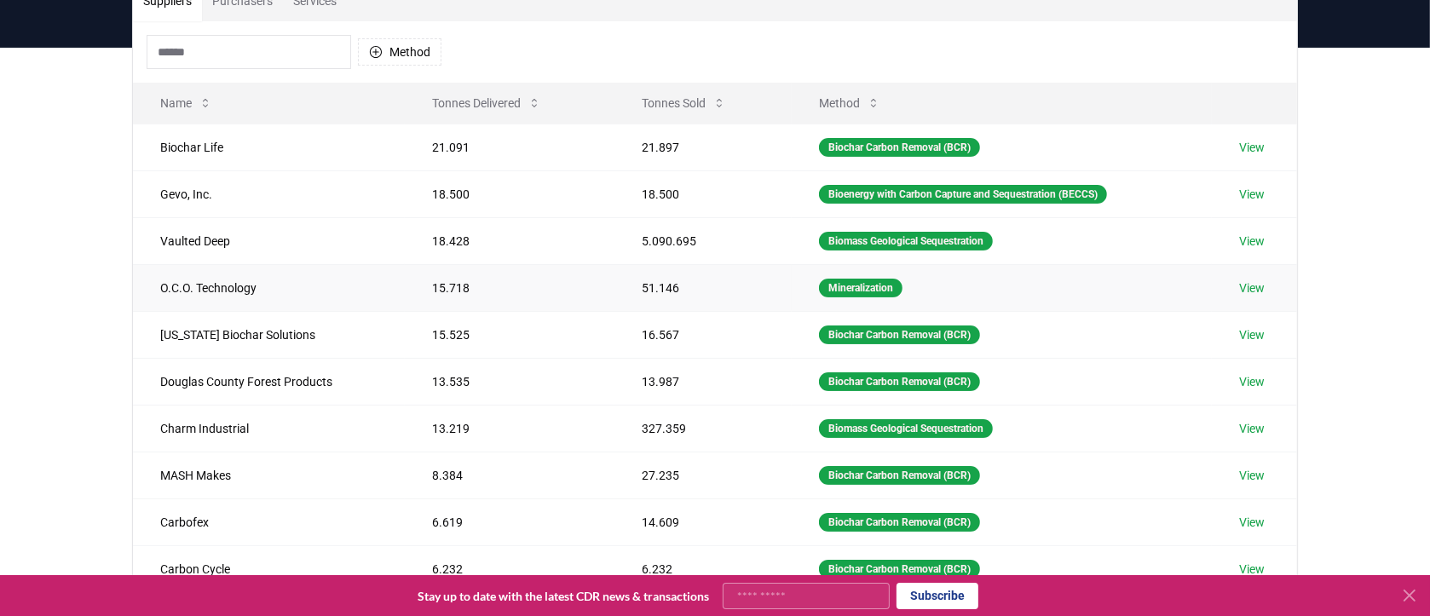
scroll to position [0, 0]
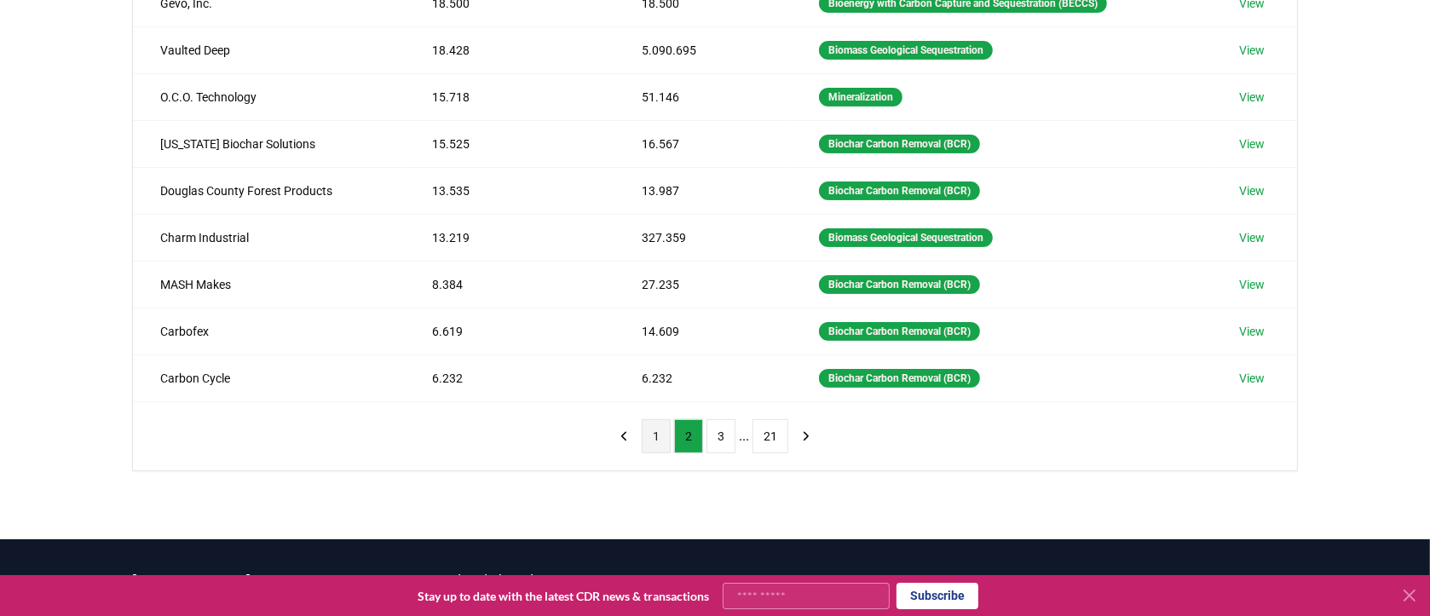
click at [660, 424] on button "1" at bounding box center [656, 436] width 29 height 34
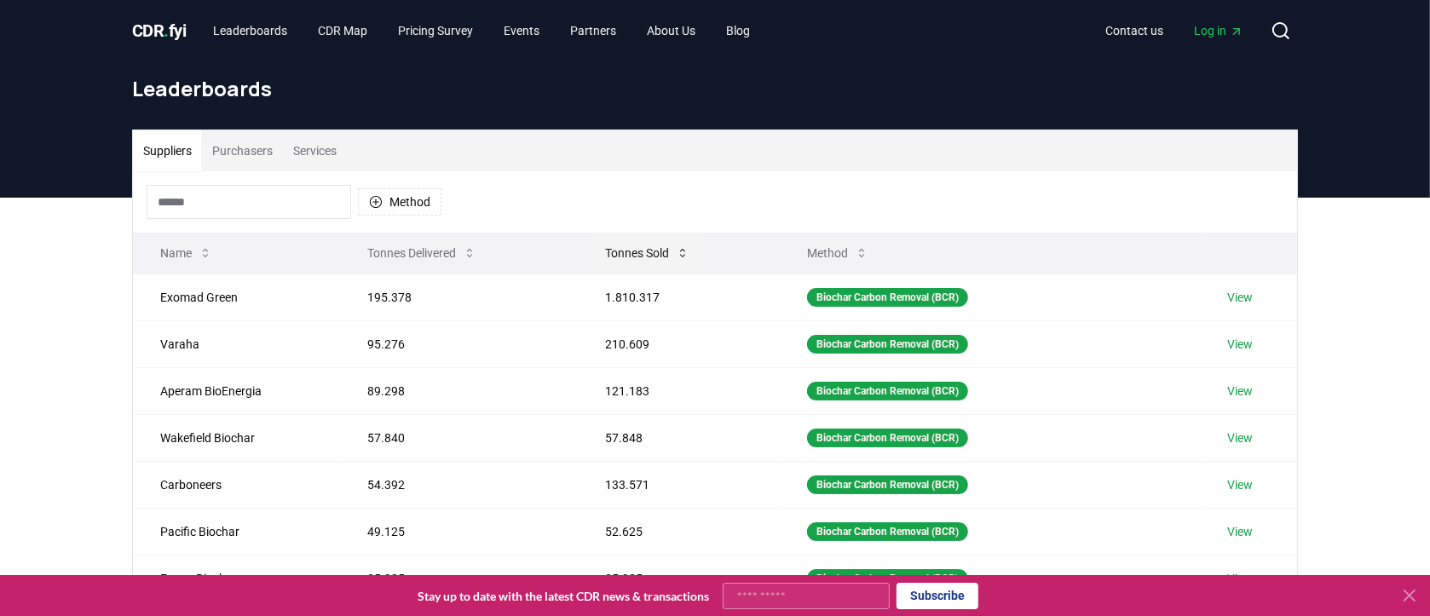
click at [641, 243] on button "Tonnes Sold" at bounding box center [647, 253] width 112 height 34
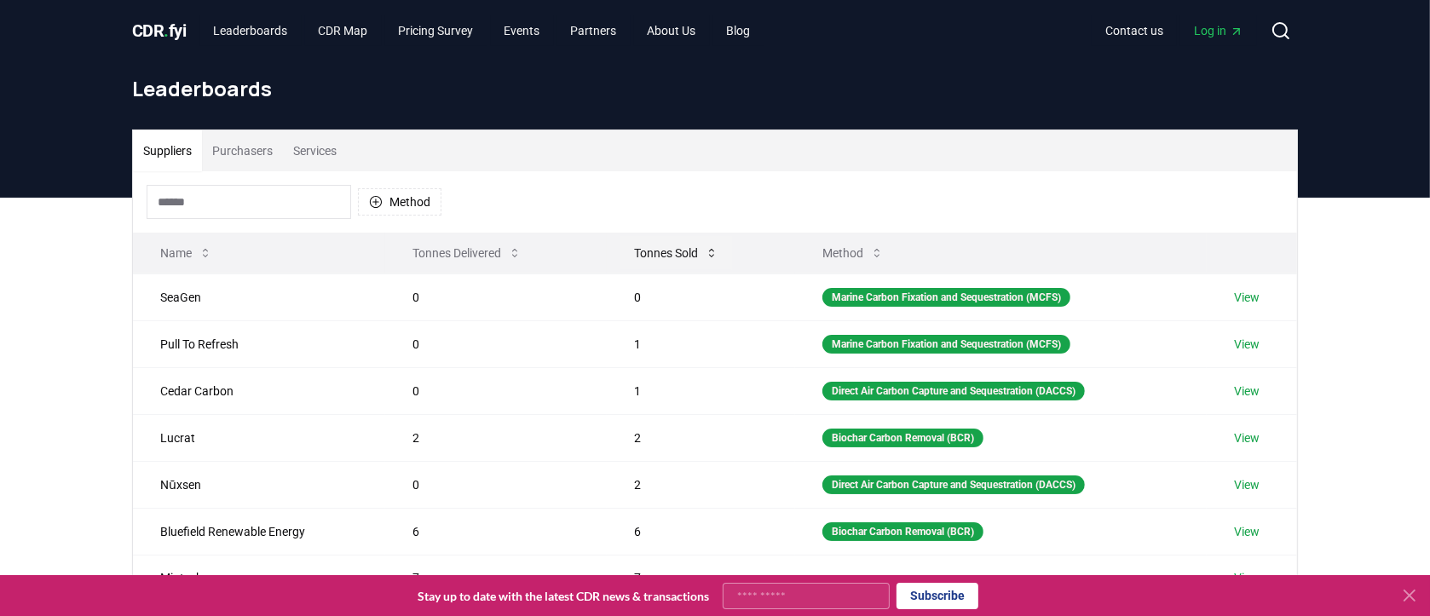
click at [652, 249] on button "Tonnes Sold" at bounding box center [676, 253] width 112 height 34
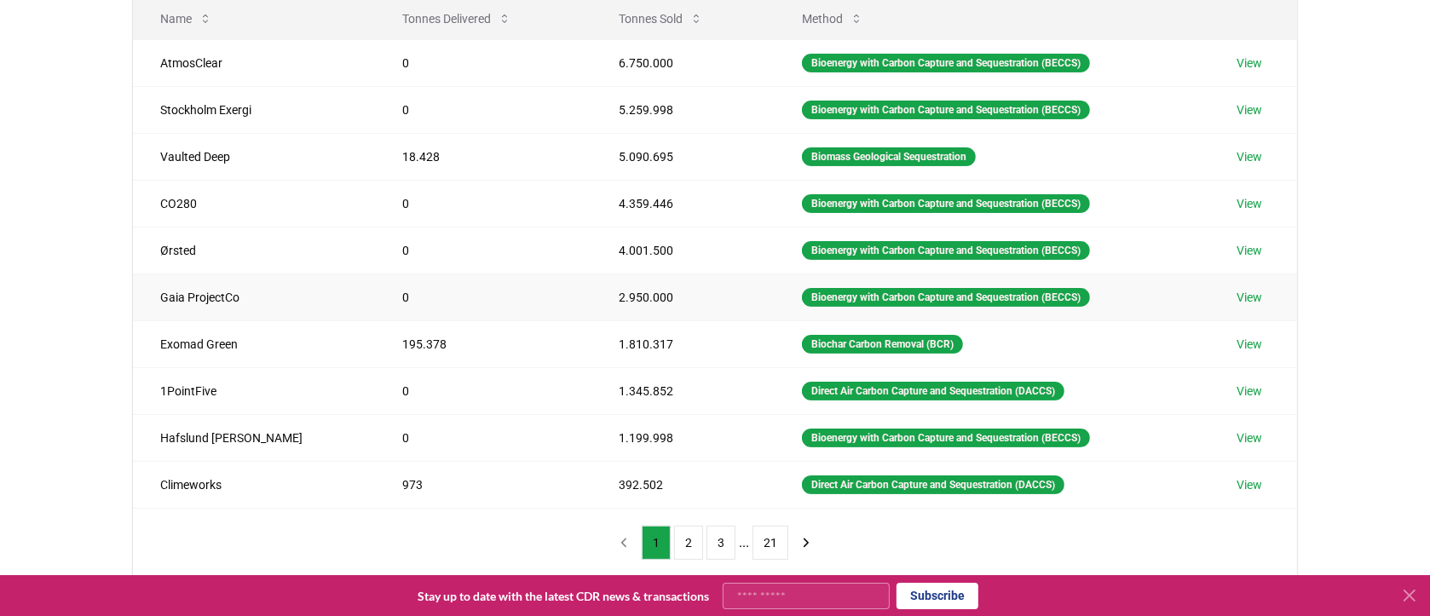
scroll to position [341, 0]
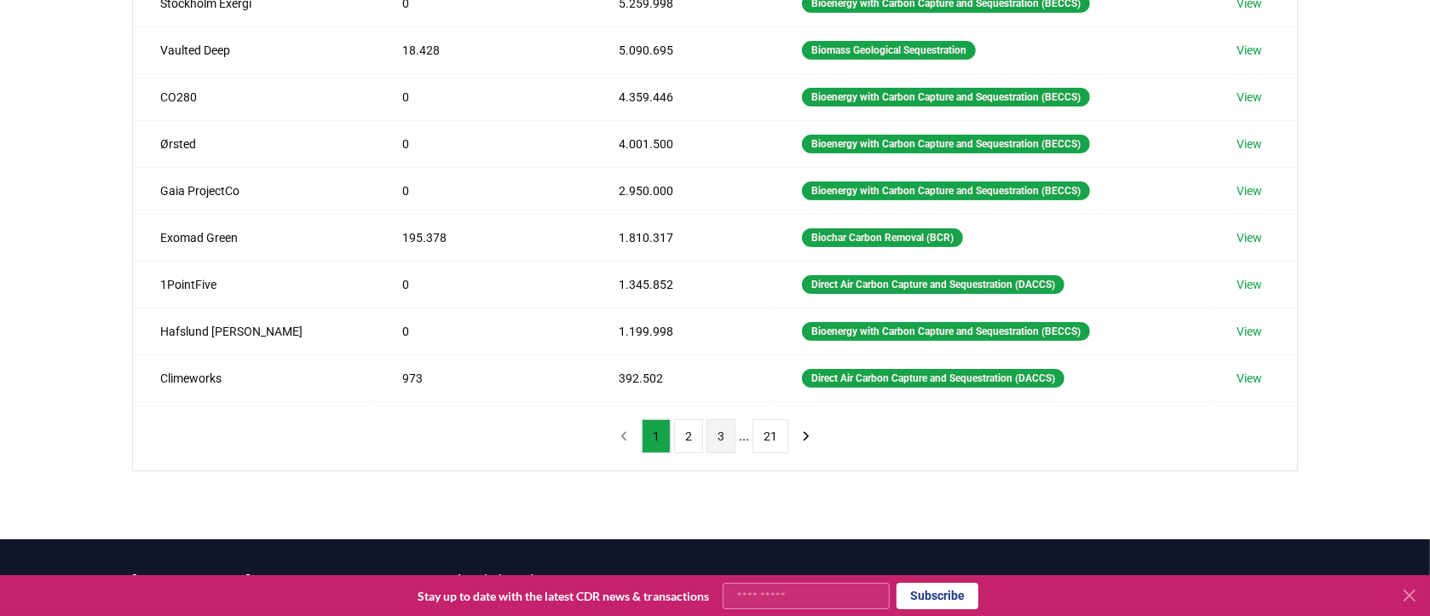
click at [712, 424] on button "3" at bounding box center [720, 436] width 29 height 34
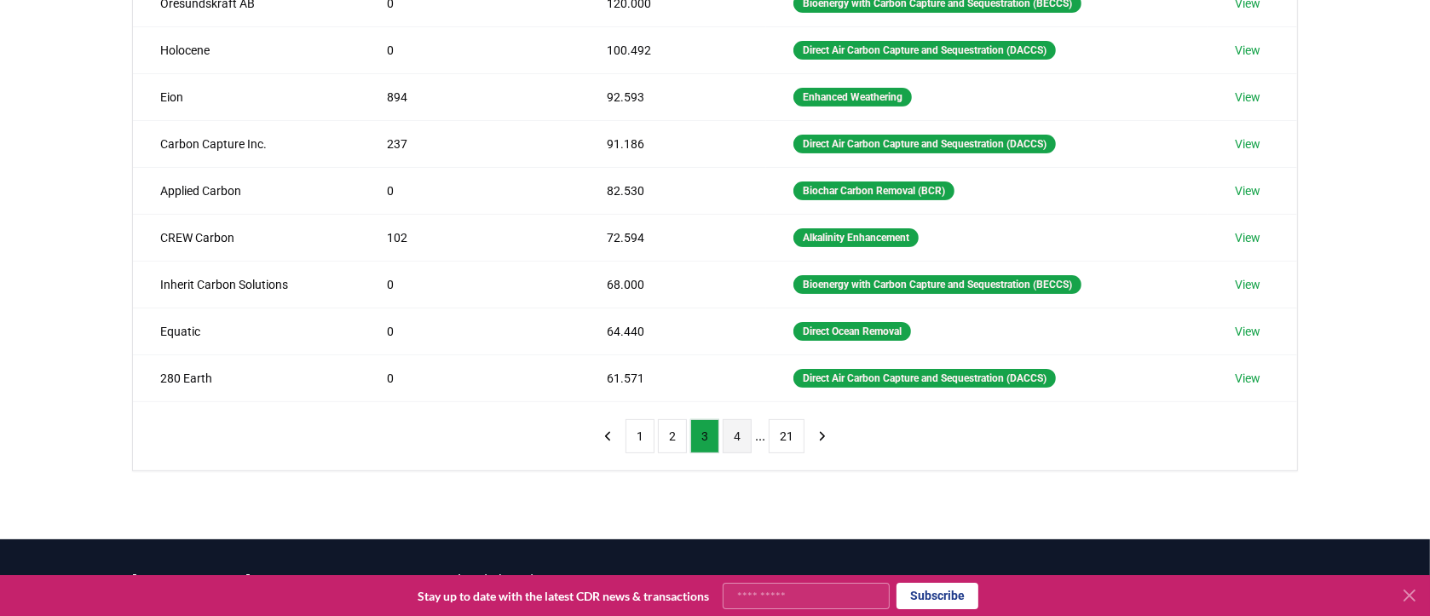
click at [733, 424] on button "4" at bounding box center [737, 436] width 29 height 34
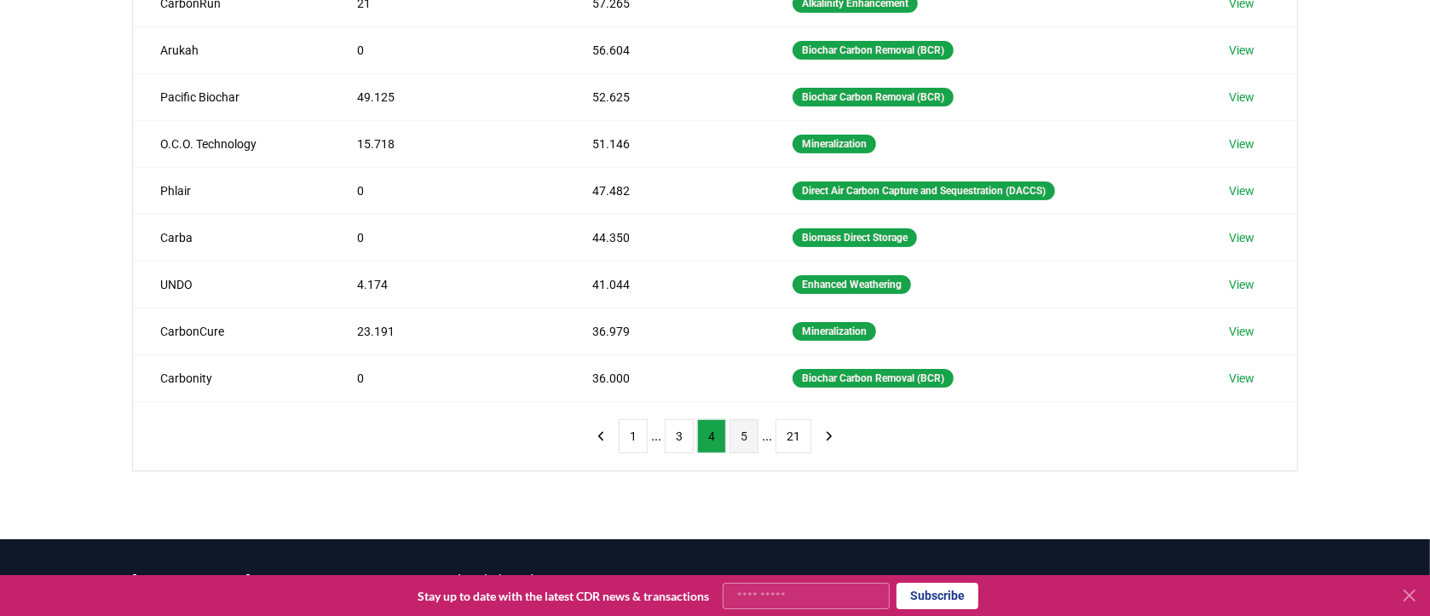
click at [754, 437] on button "5" at bounding box center [743, 436] width 29 height 34
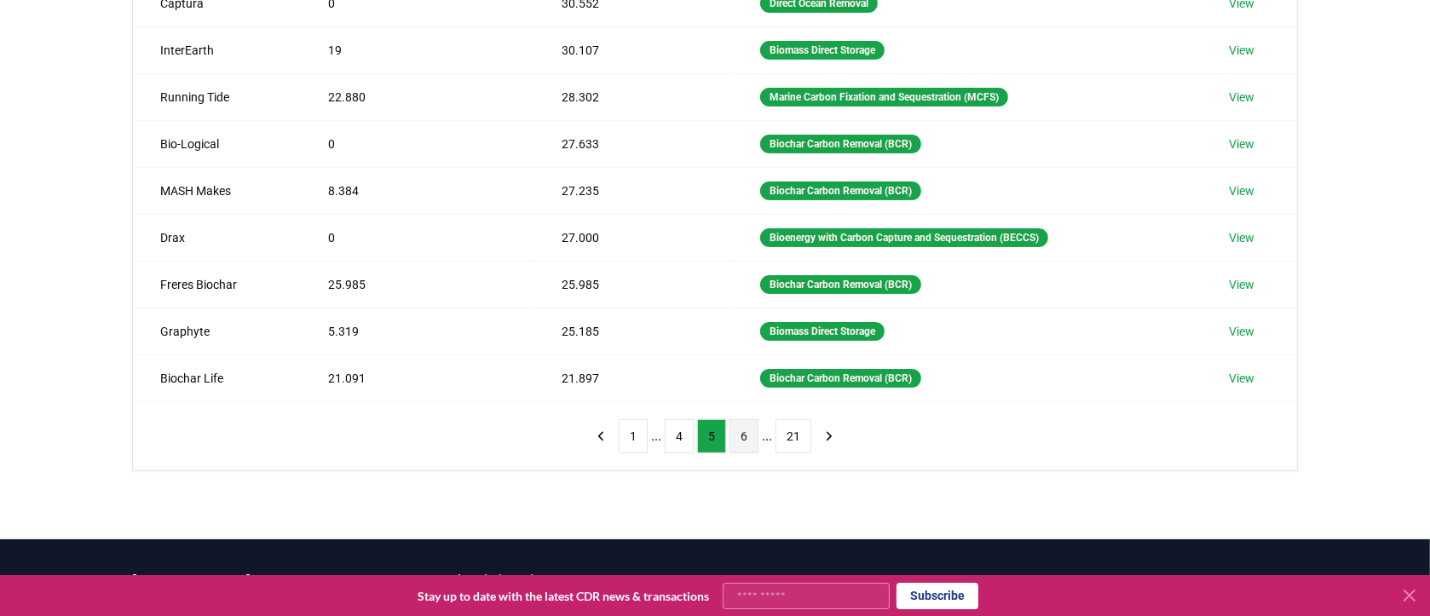
click at [741, 432] on button "6" at bounding box center [743, 436] width 29 height 34
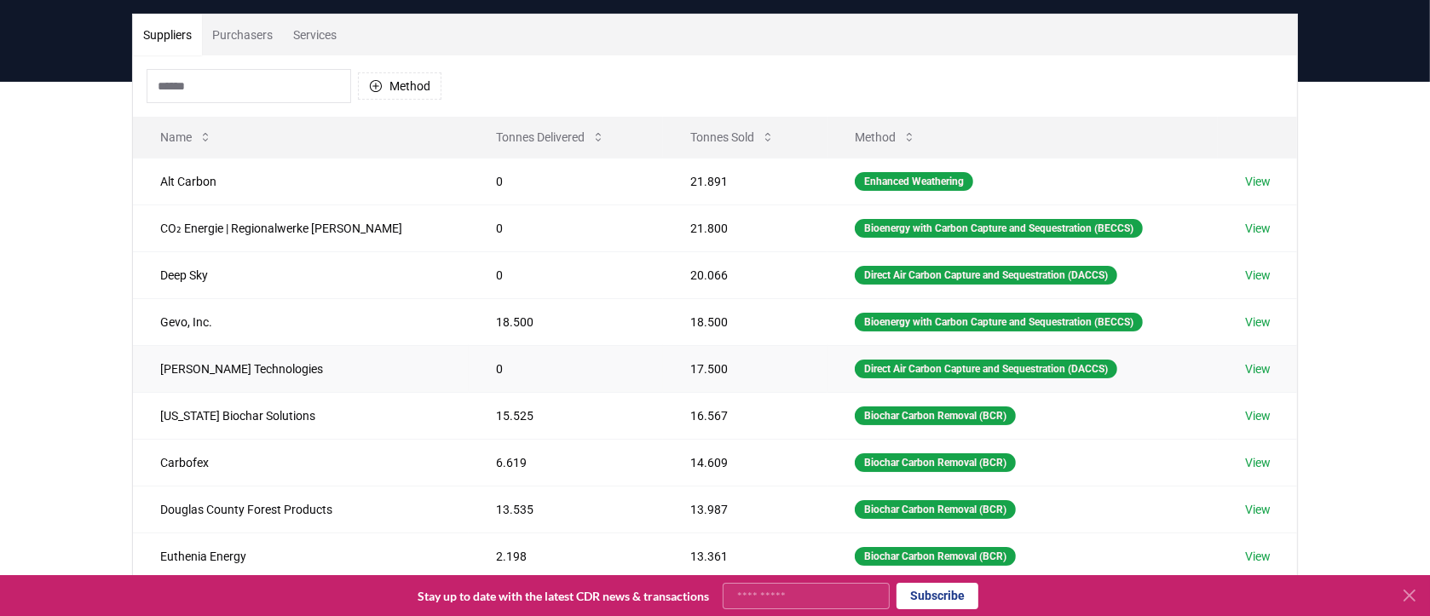
scroll to position [170, 0]
